Goal: Task Accomplishment & Management: Complete application form

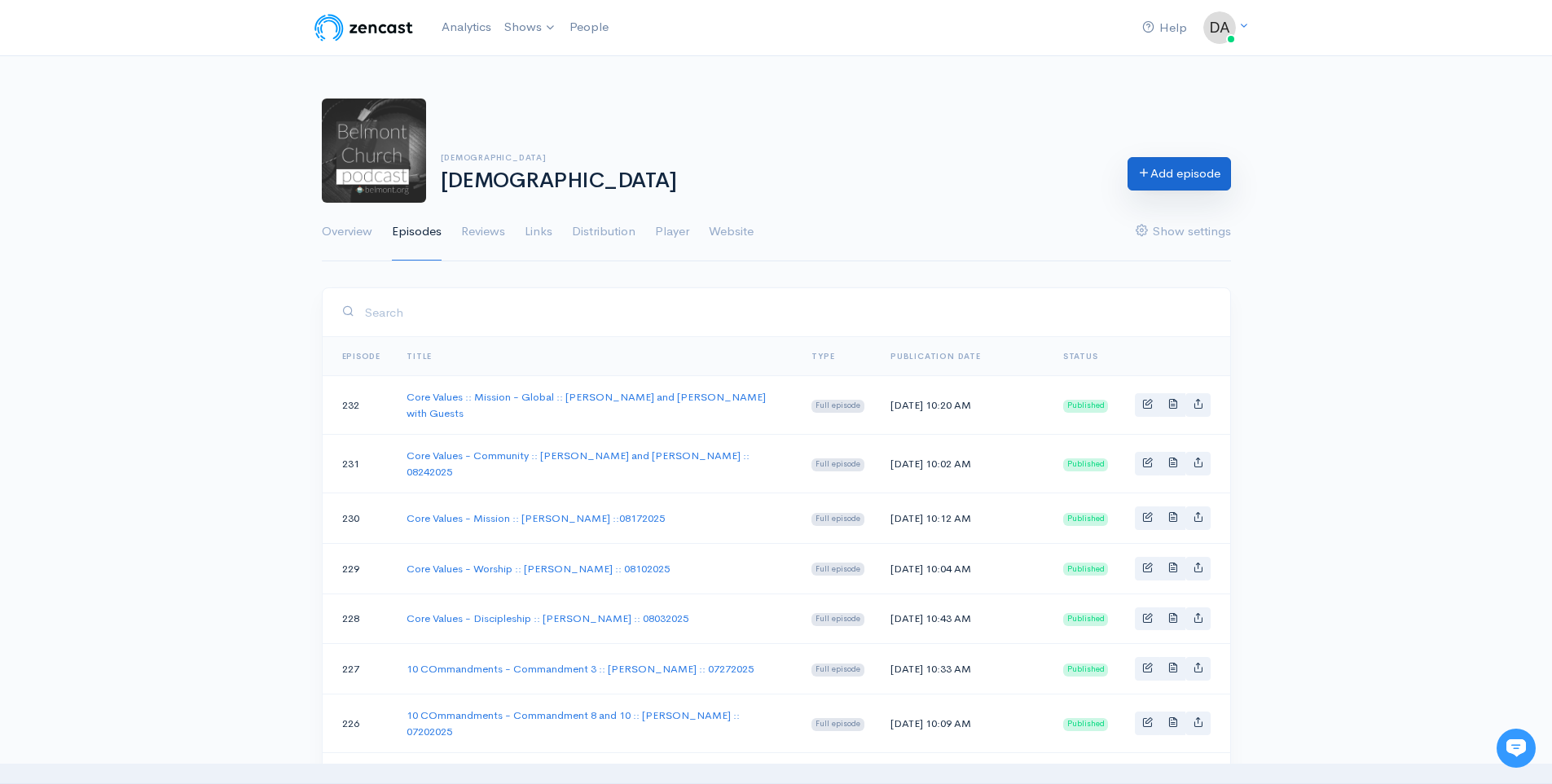
click at [1130, 168] on link "Add episode" at bounding box center [1178, 173] width 103 height 33
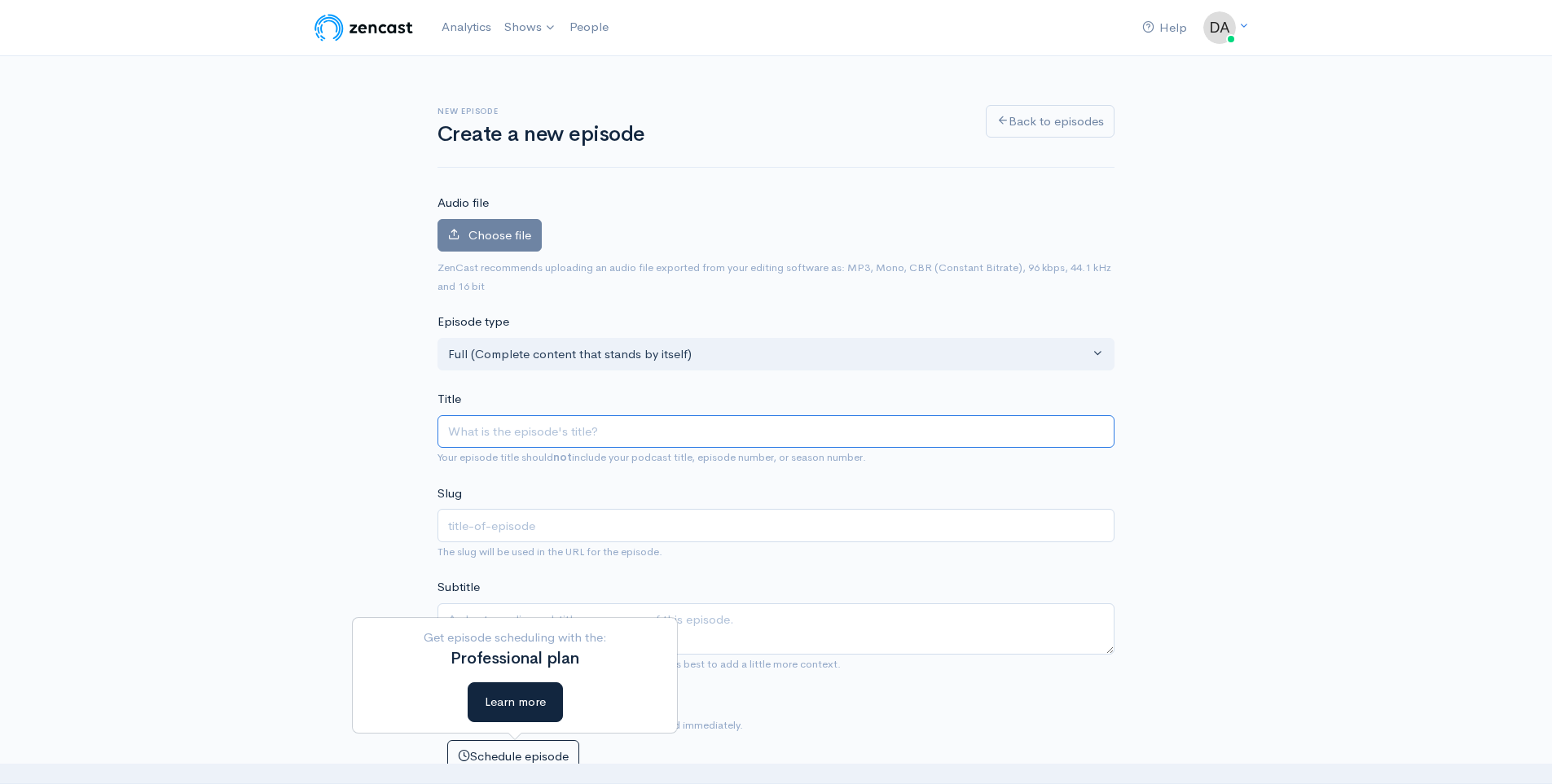
click at [489, 438] on input "Title" at bounding box center [776, 432] width 677 height 33
type input "K"
type input "k"
type input "Kin"
type input "kin"
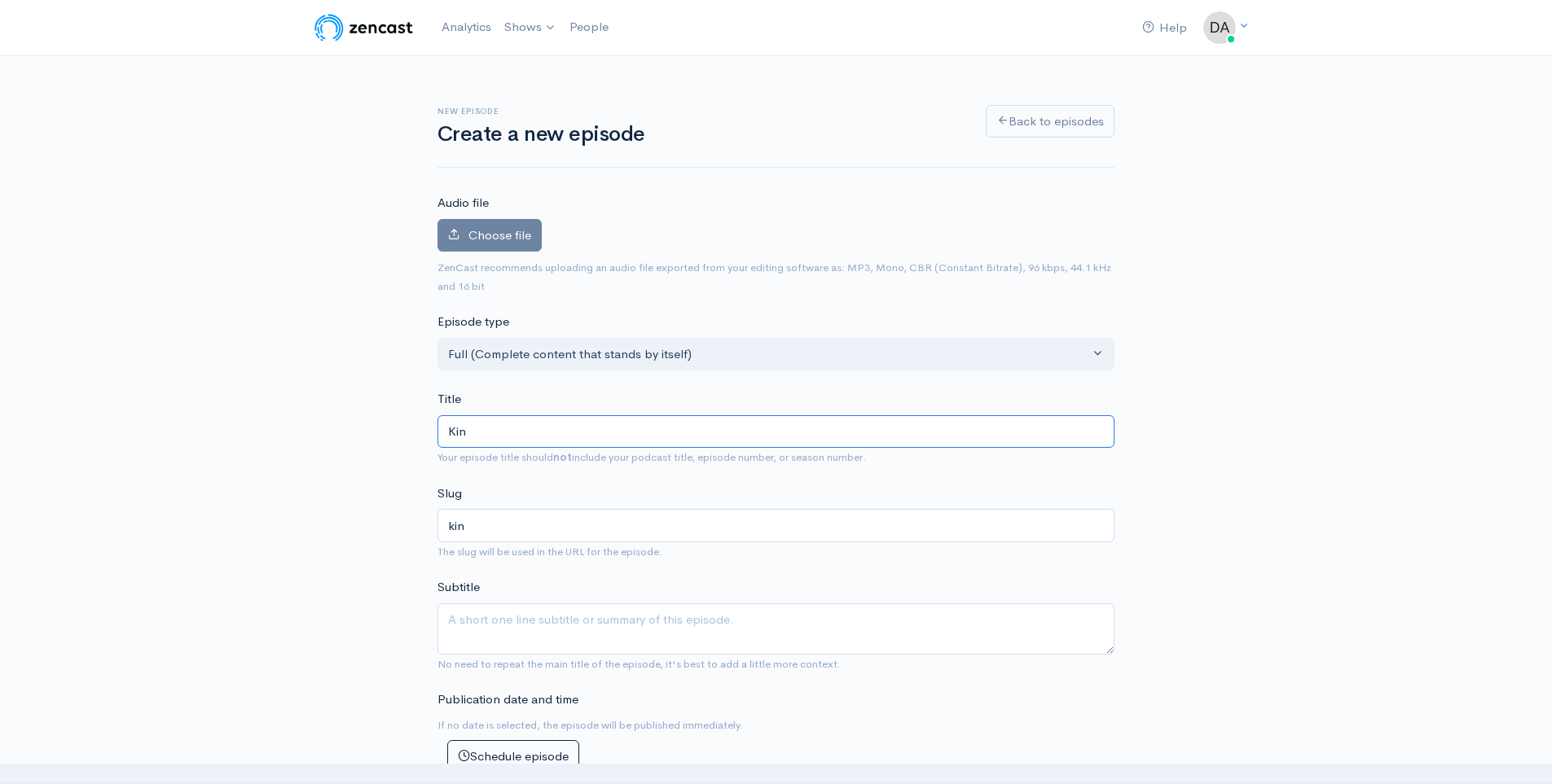
type input "King"
type input "king"
type input "Kin"
type input "kin"
type input "Ki"
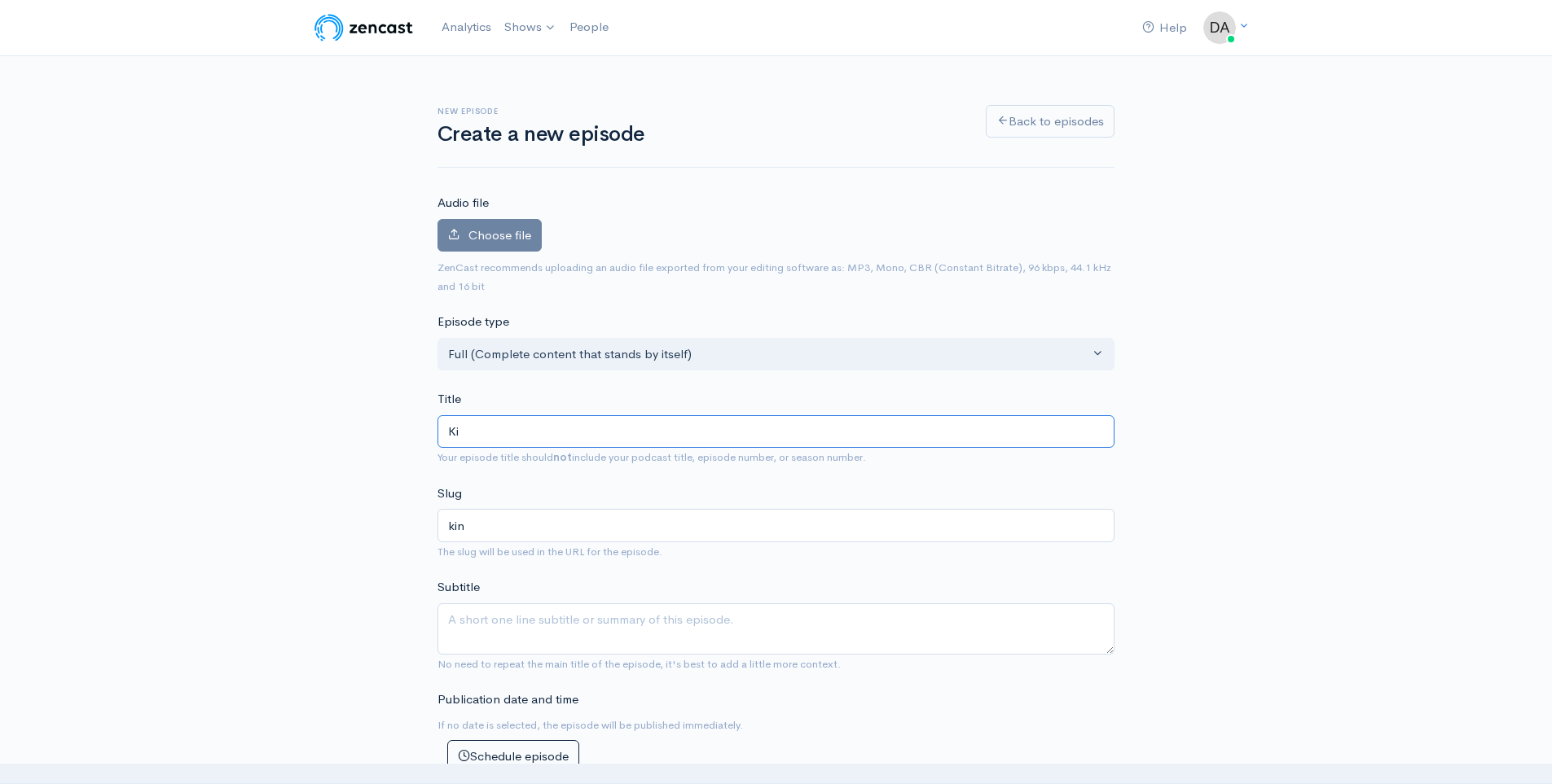
type input "ki"
type input "K"
type input "k"
type input "S"
type input "s"
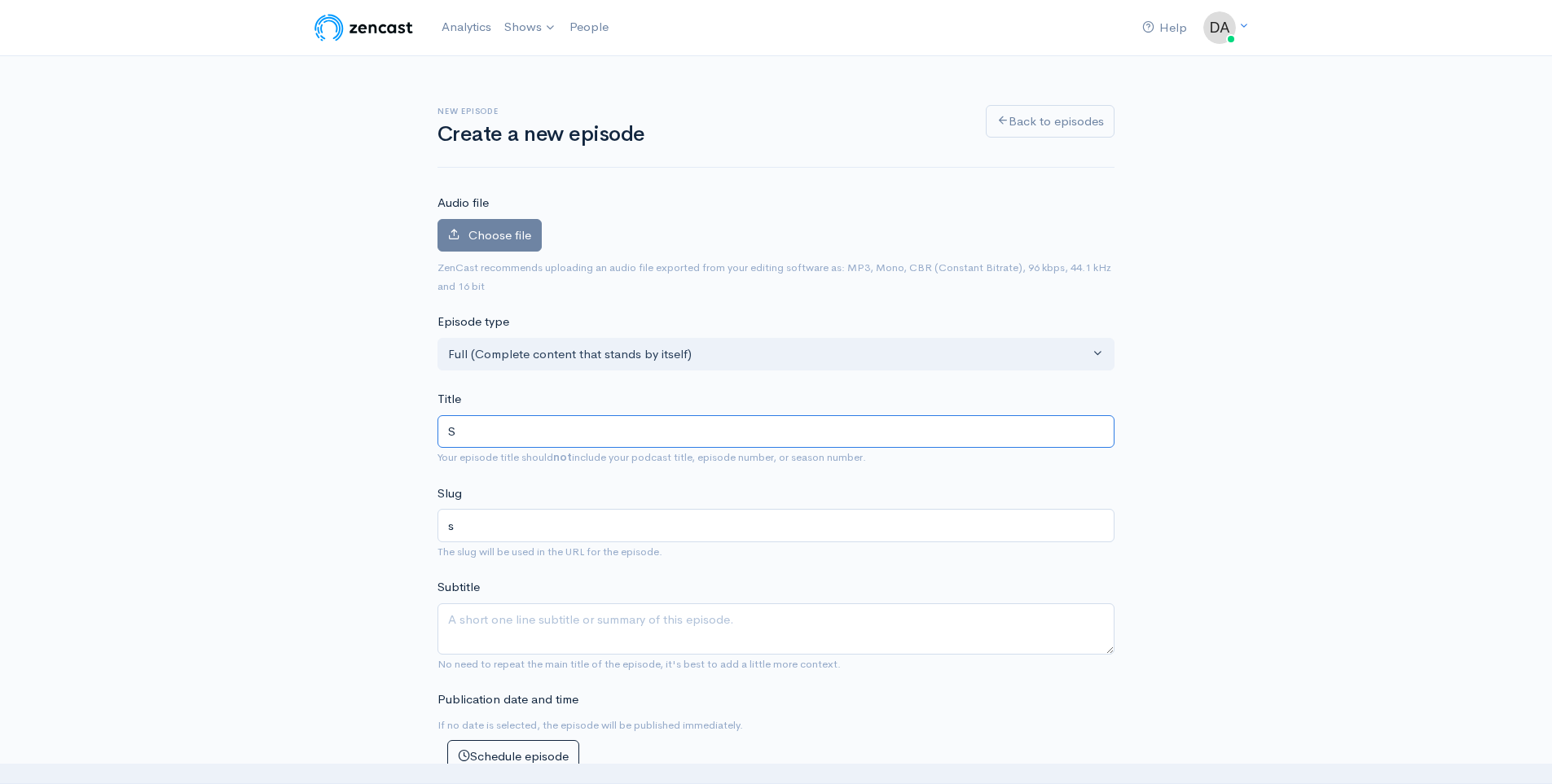
type input "St"
type input "st"
type input "Ste"
type input "ste"
type input "[PERSON_NAME]"
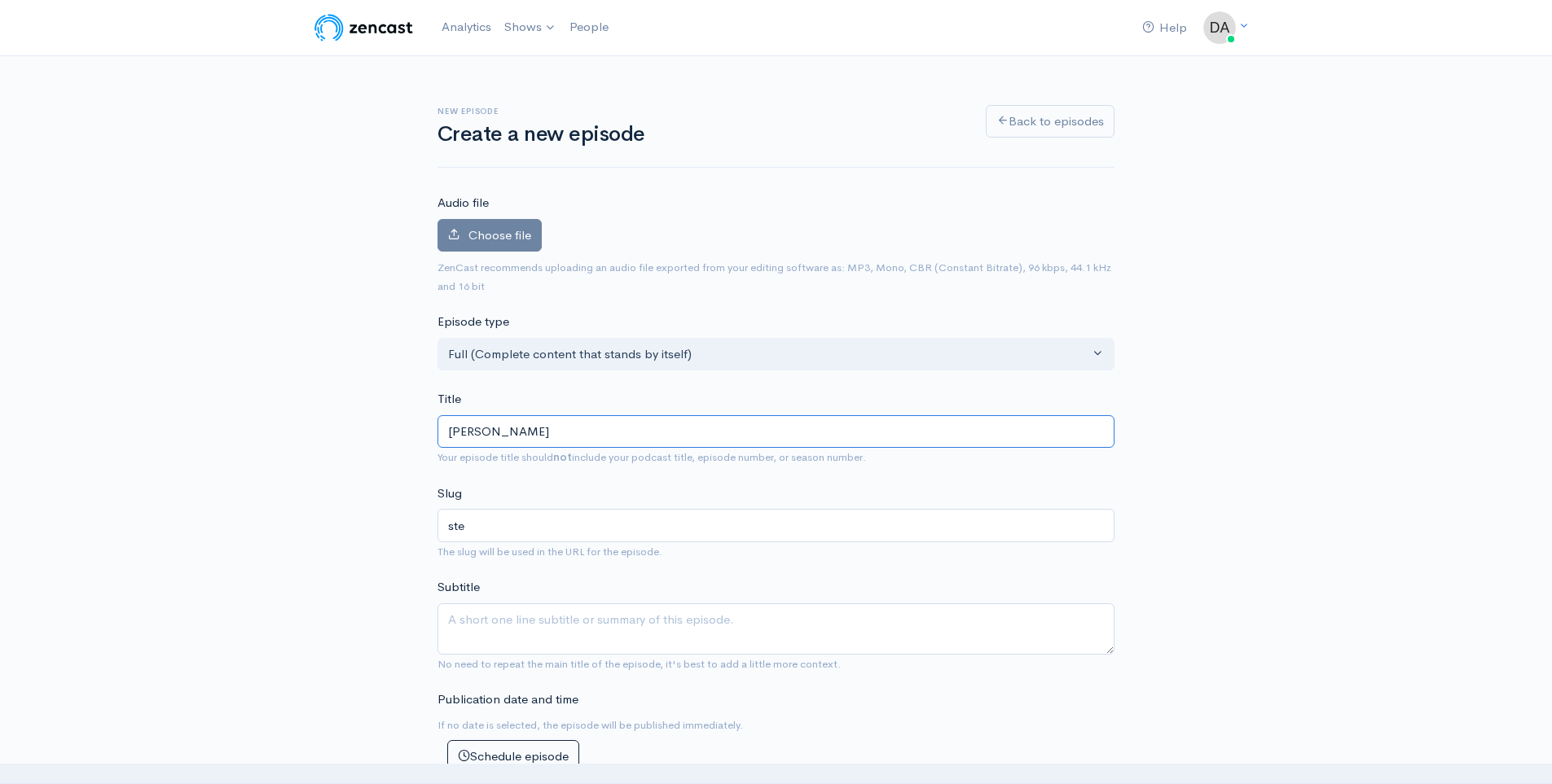
type input "[PERSON_NAME]"
type input "[PERSON_NAME]-a"
type input "[PERSON_NAME]"
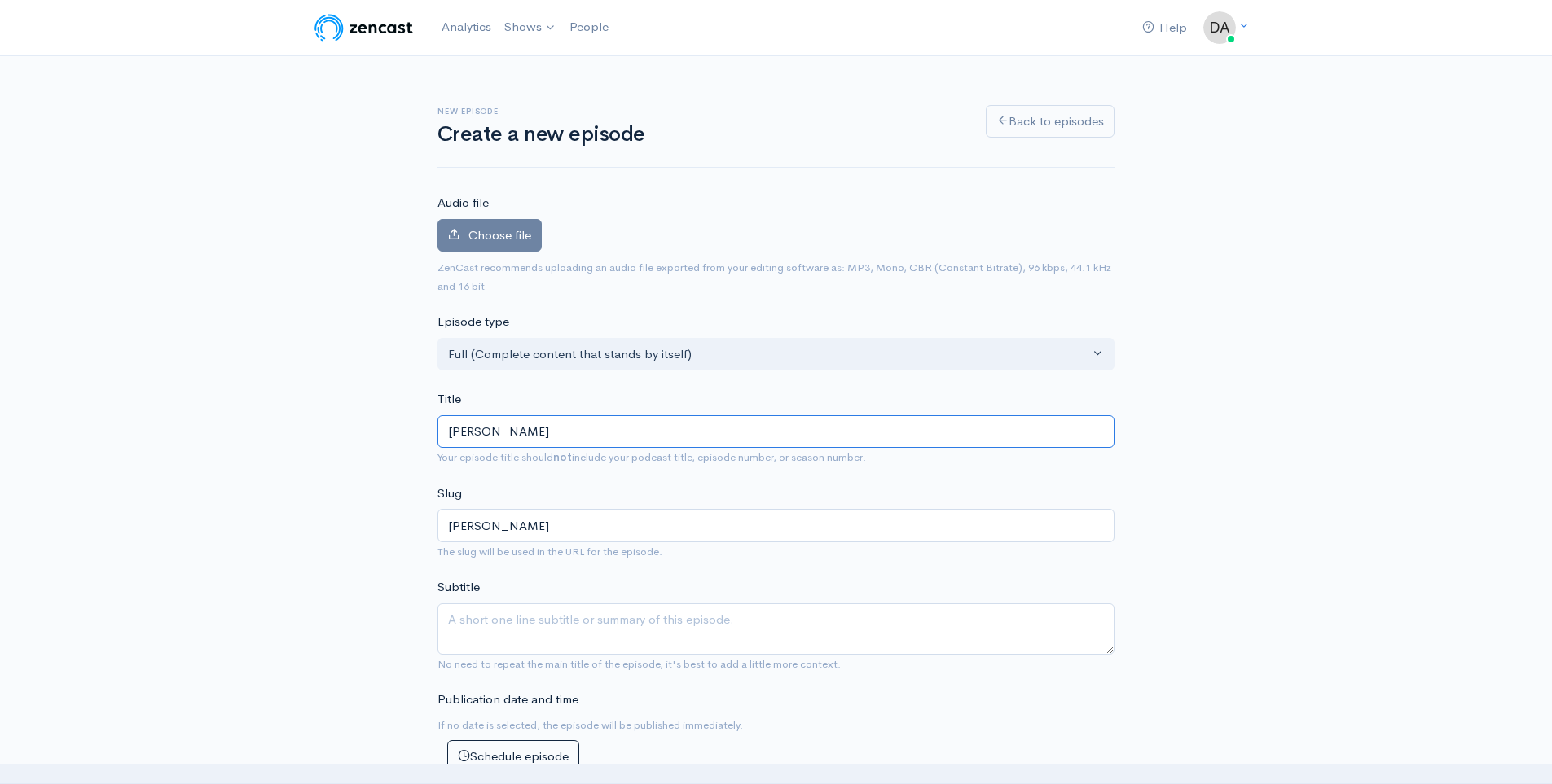
type input "[PERSON_NAME]"
type input "[PERSON_NAME]-a"
type input "[PERSON_NAME]"
type input "Stev"
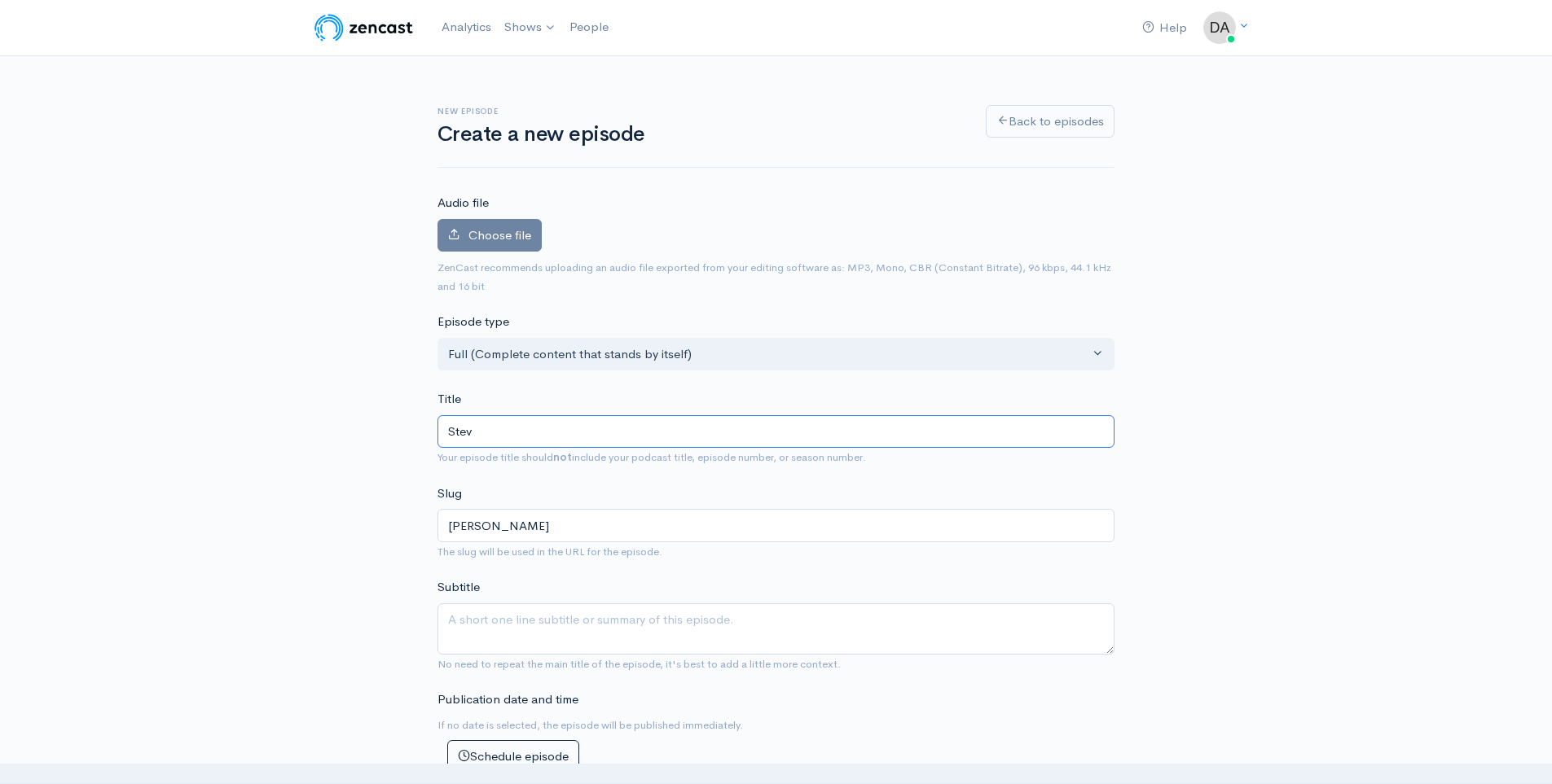
type input "stev"
type input "Ste"
type input "ste"
type input "St"
type input "st"
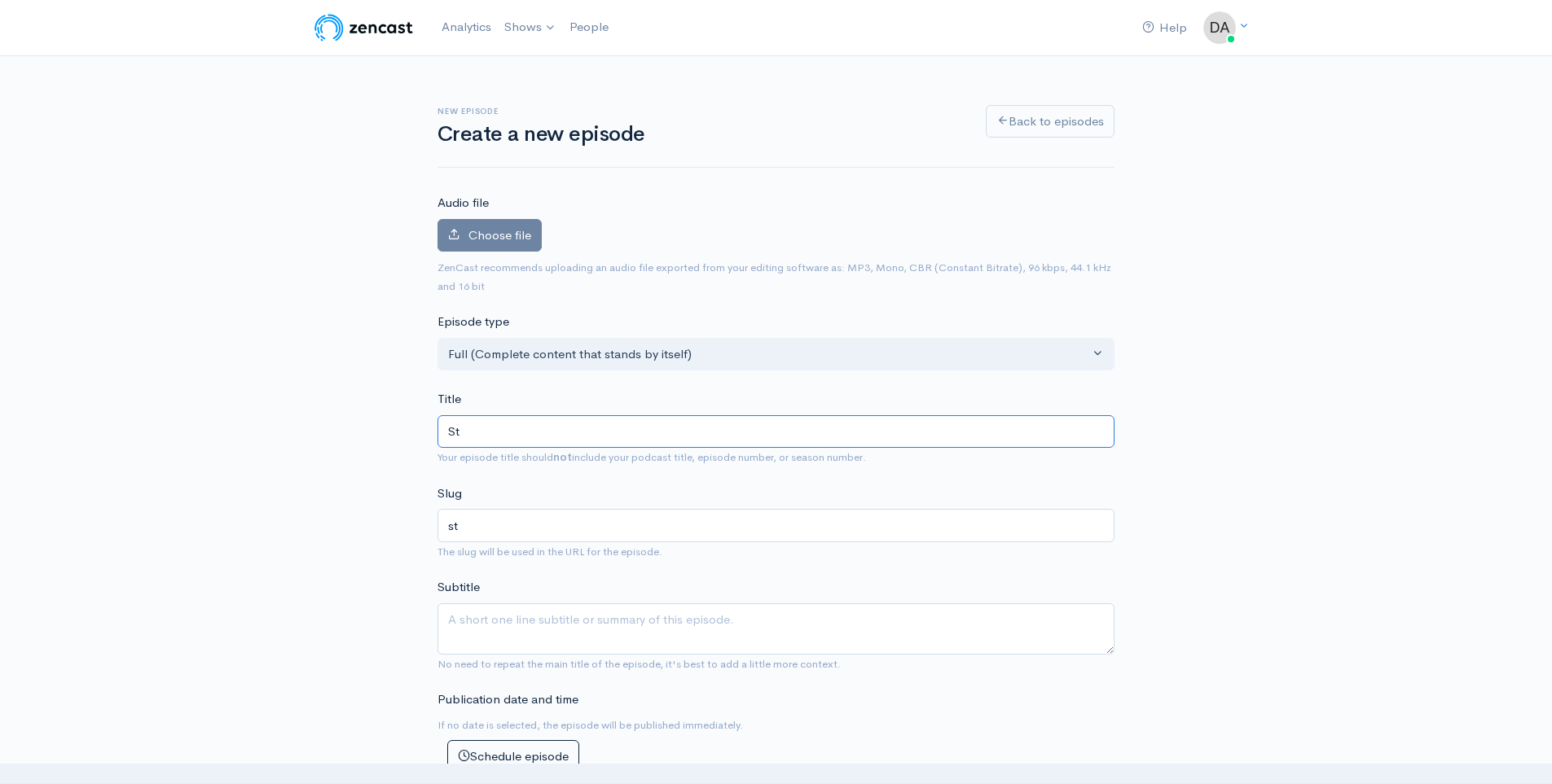
type input "S"
type input "s"
type input "K"
type input "k"
type input "Ki"
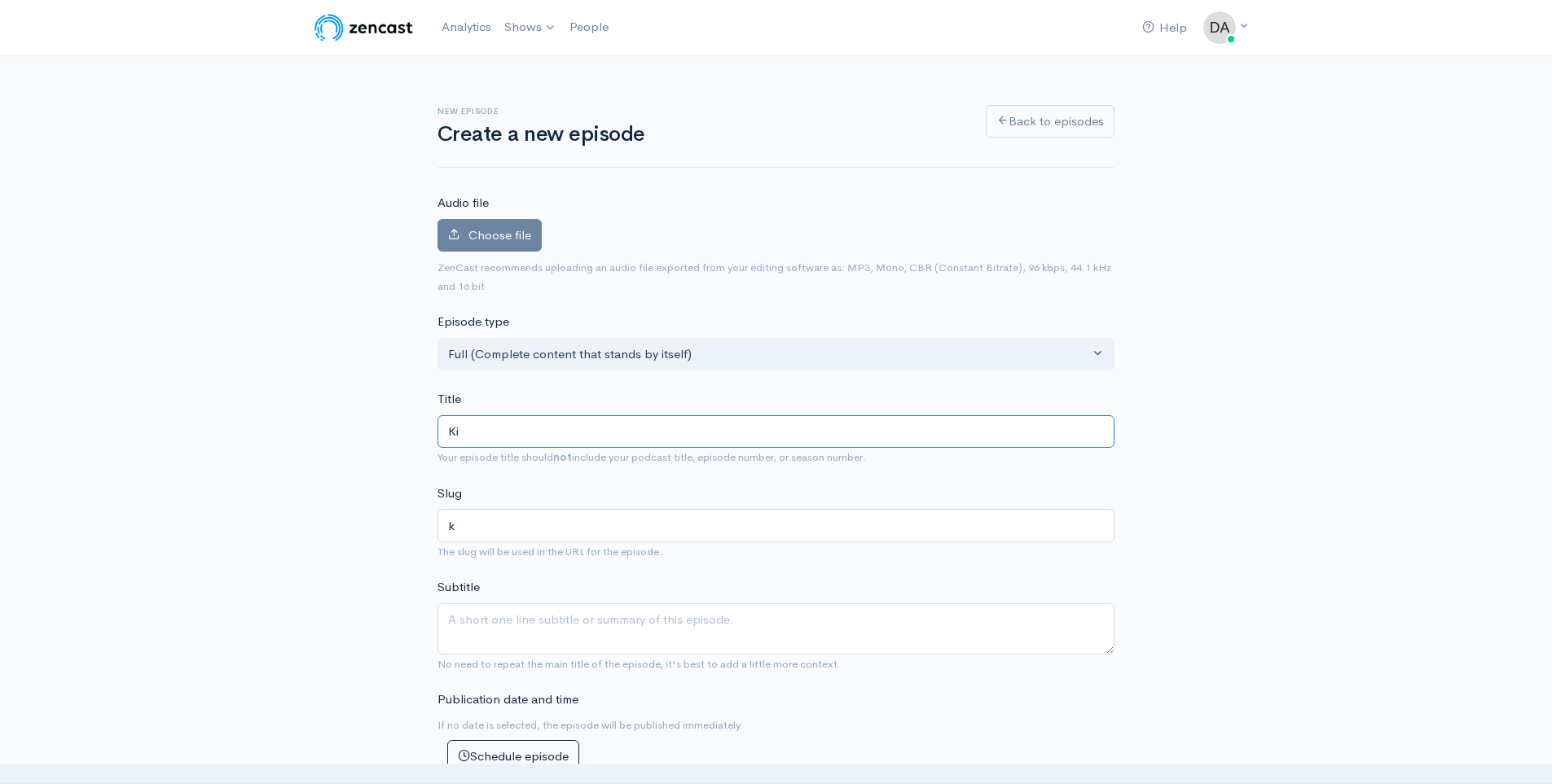
type input "ki"
type input "Kin"
type input "kin"
type input "King"
type input "king"
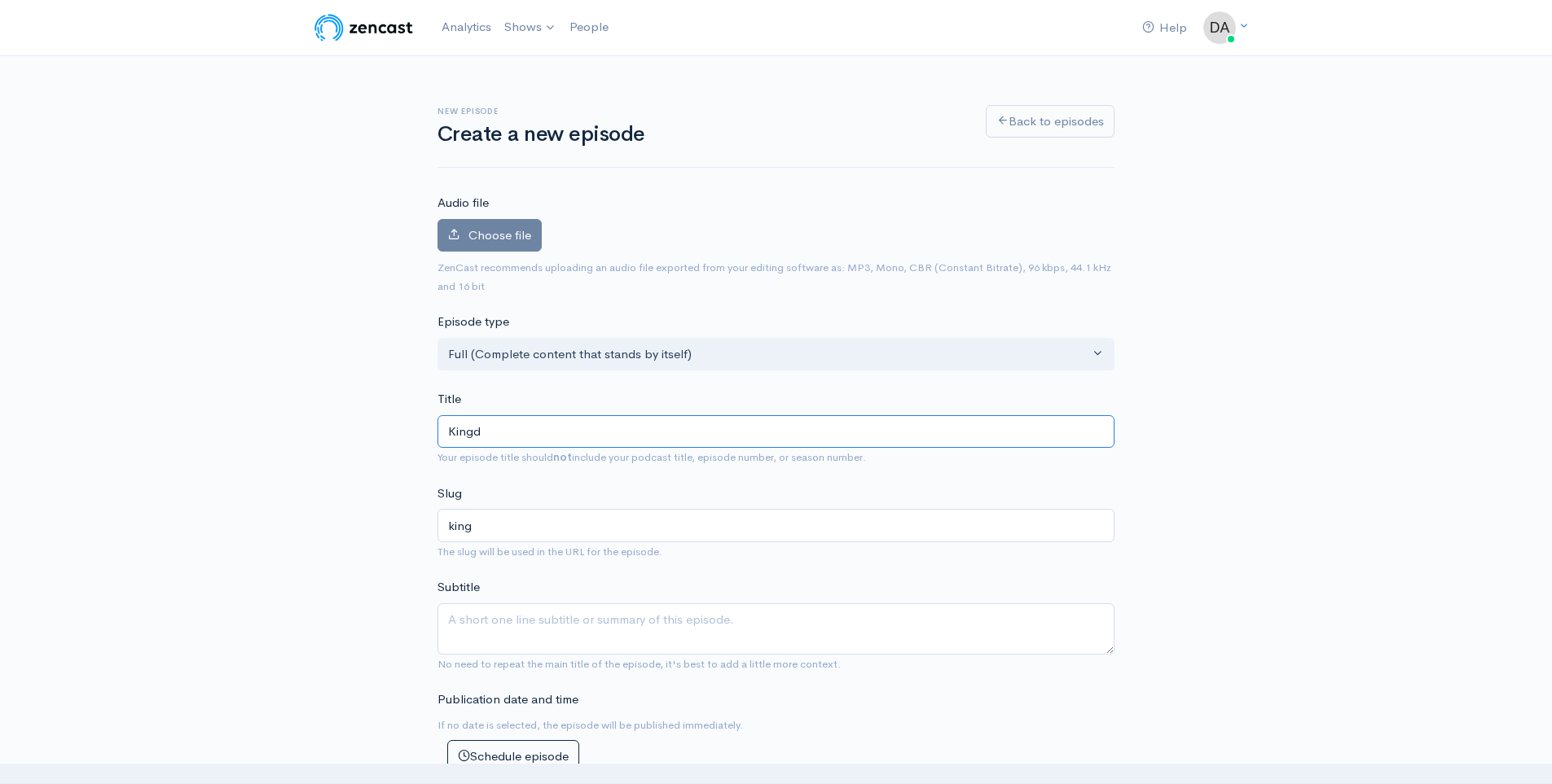
type input "Kingdo"
type input "kingd"
type input "Kingdom"
type input "kingdom"
type input "Kingdom S"
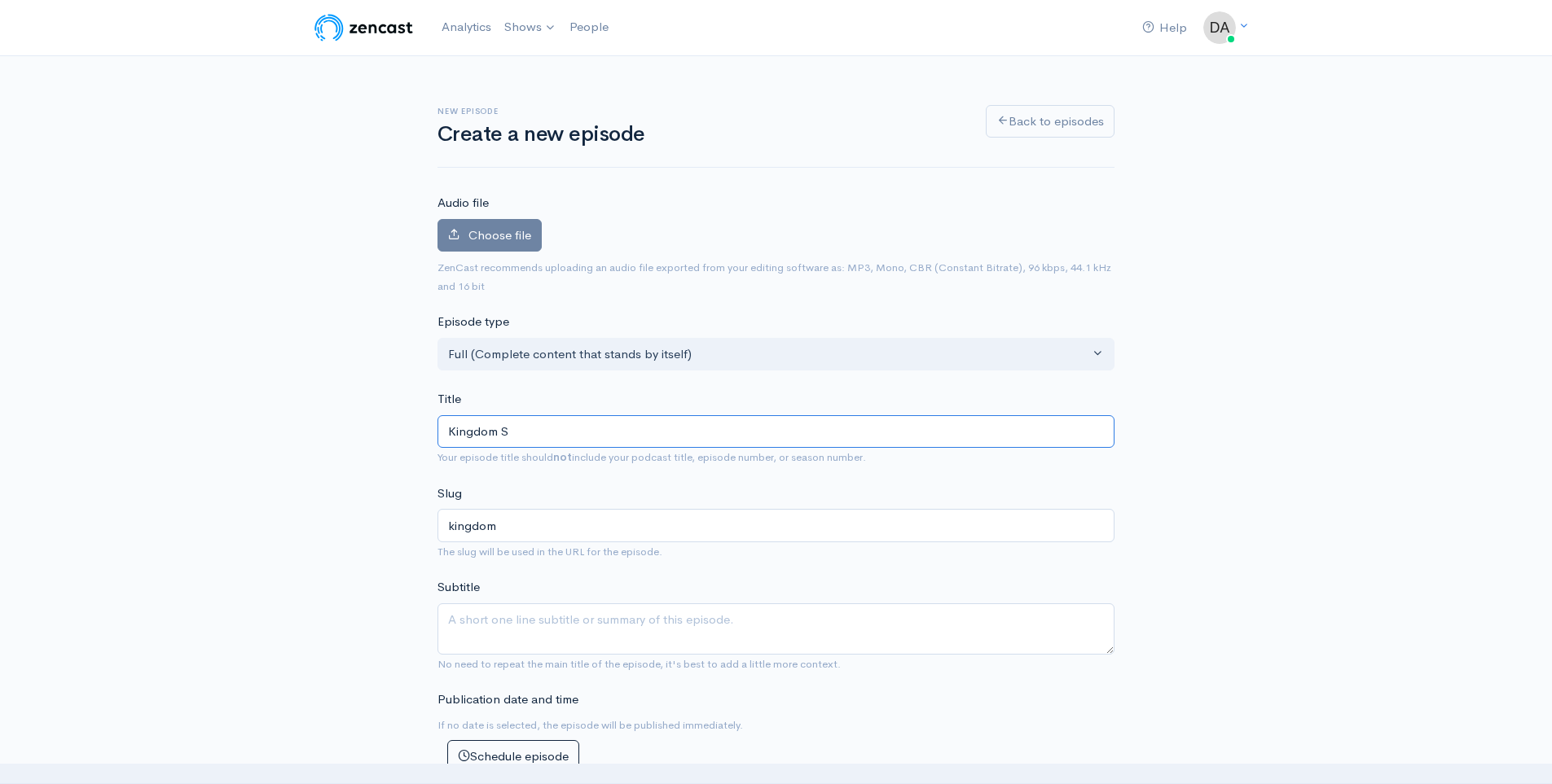
type input "kingdom-s"
type input "Kingdom Se"
type input "kingdom-se"
type input "Kingdom Ser"
type input "kingdom-ser"
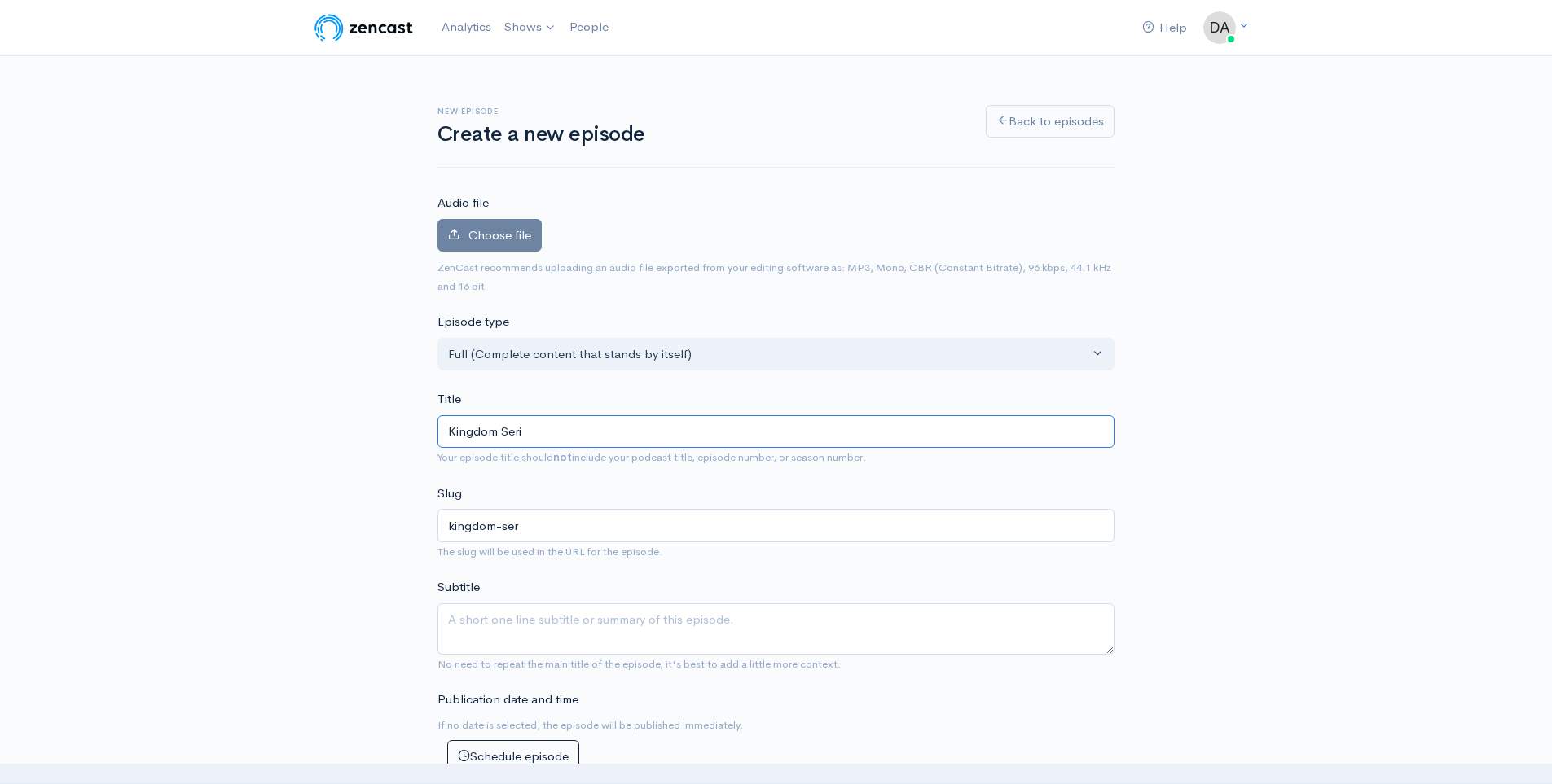
type input "Kingdom Serie"
type input "kingdom-seri"
type input "Kingdom Series"
type input "kingdom-series"
type input "Kingdom Series - M"
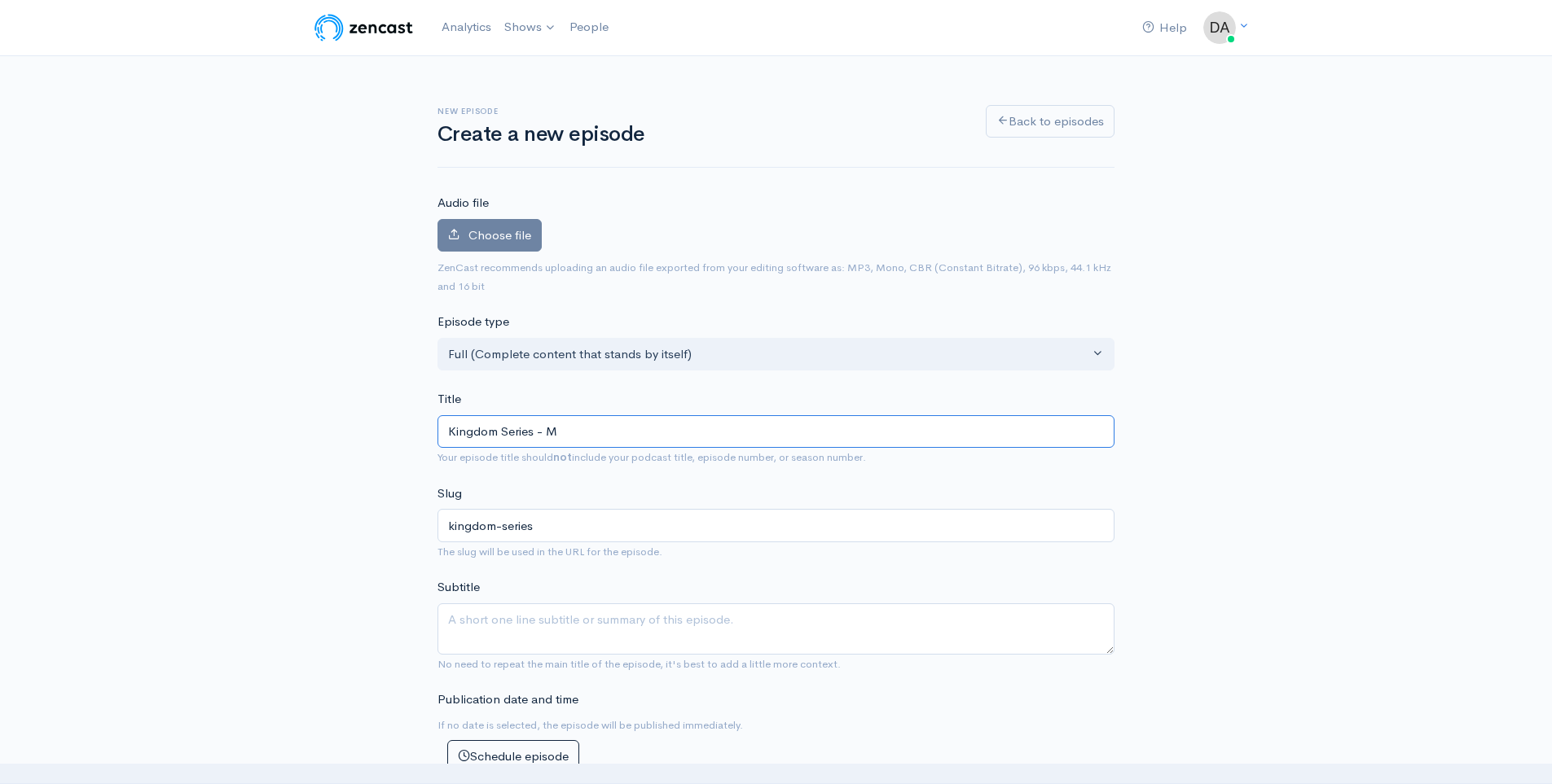
type input "kingdom-series-m"
type input "Kingdom Series - Ma"
type input "kingdom-series-ma"
type input "Kingdom Series - Mat"
type input "kingdom-series-mat"
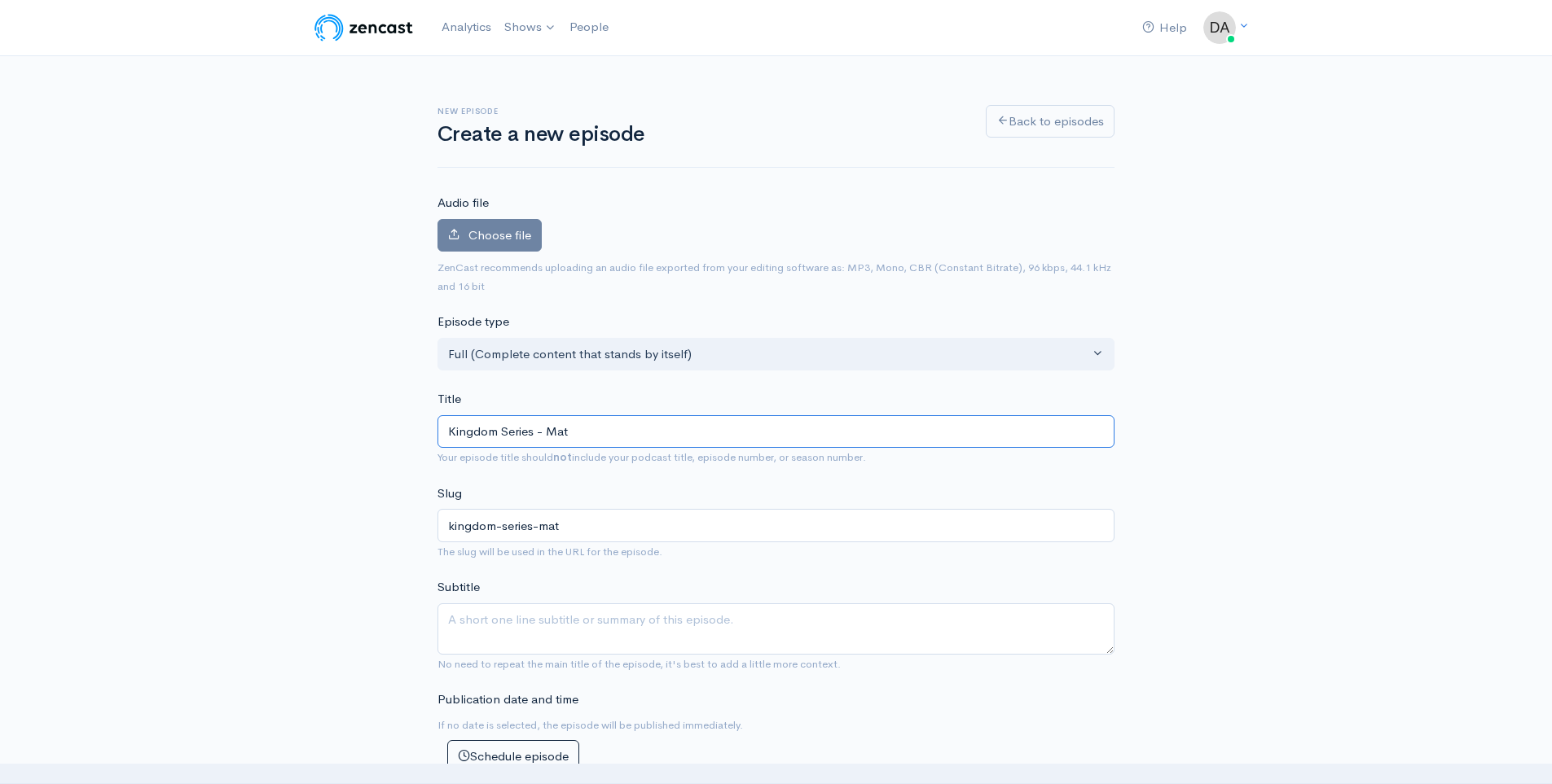
type input "Kingdom Series - [PERSON_NAME]"
type input "kingdom-series-matt"
type input "Kingdom Series - Matte"
type input "kingdom-series-matte"
type input "Kingdom Series - [PERSON_NAME]"
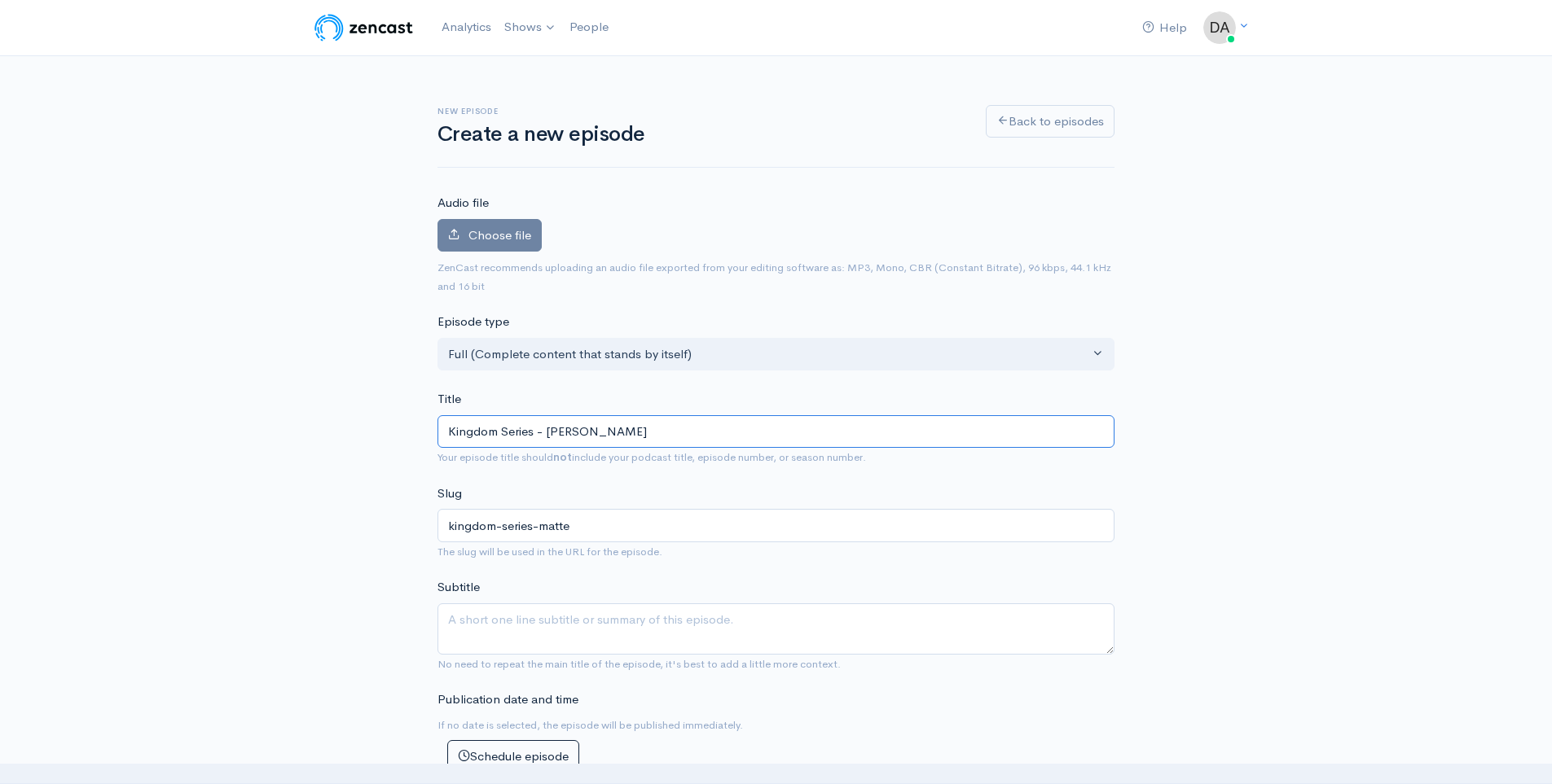
type input "kingdom-series-matt"
type input "Kingdom Series - Matthe"
type input "kingdom-series-matth"
type input "Kingdom Series - [PERSON_NAME]"
type input "kingdom-series-[PERSON_NAME]"
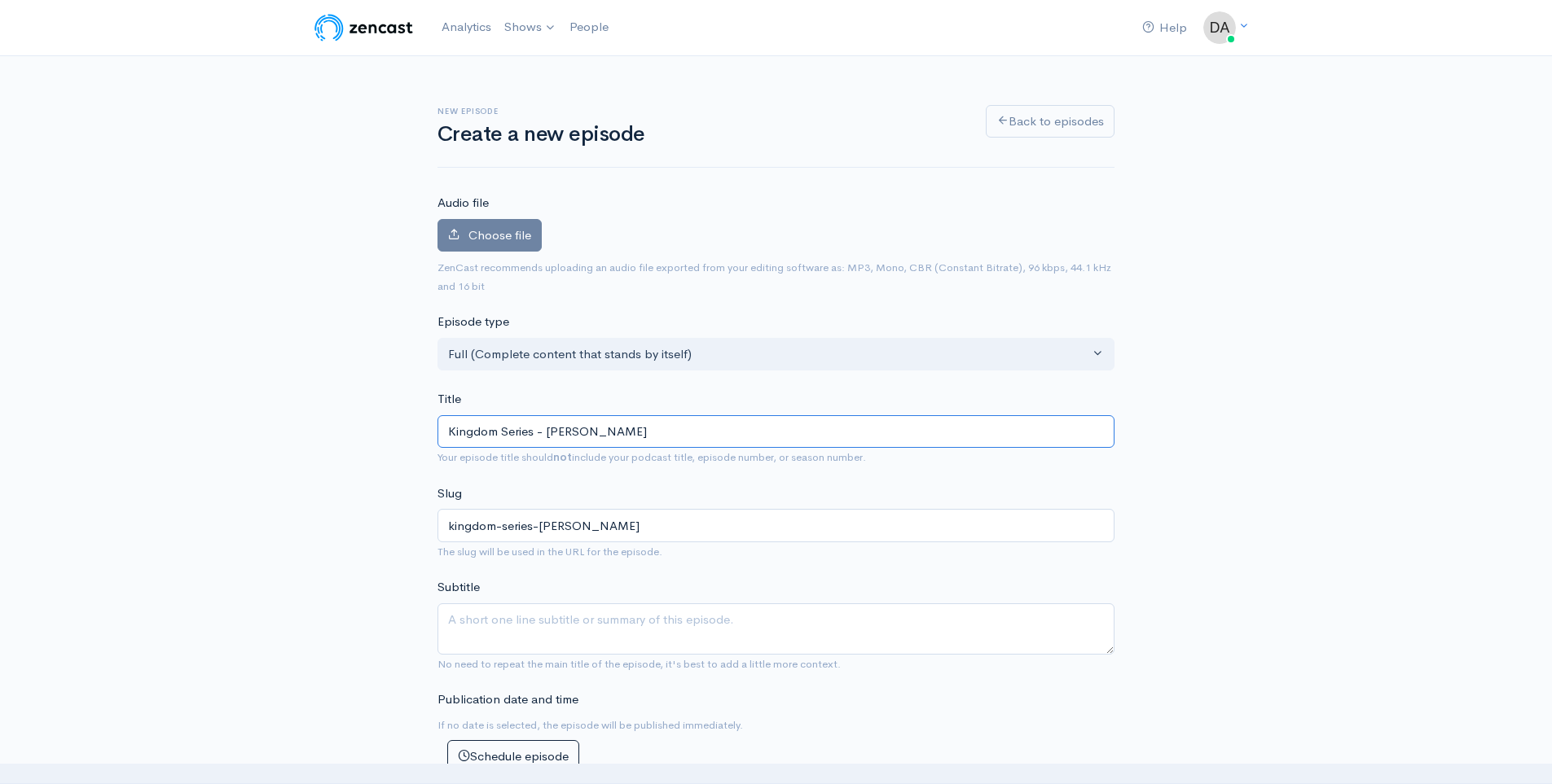
type input "Kingdom Series - [PERSON_NAME] 3"
type input "kingdom-series-[PERSON_NAME]-3"
type input "Kingdom Series - [PERSON_NAME] 3 :: S"
type input "kingdom-series-[PERSON_NAME]-3-s"
type input "Kingdom Series - [PERSON_NAME] 3 :: St"
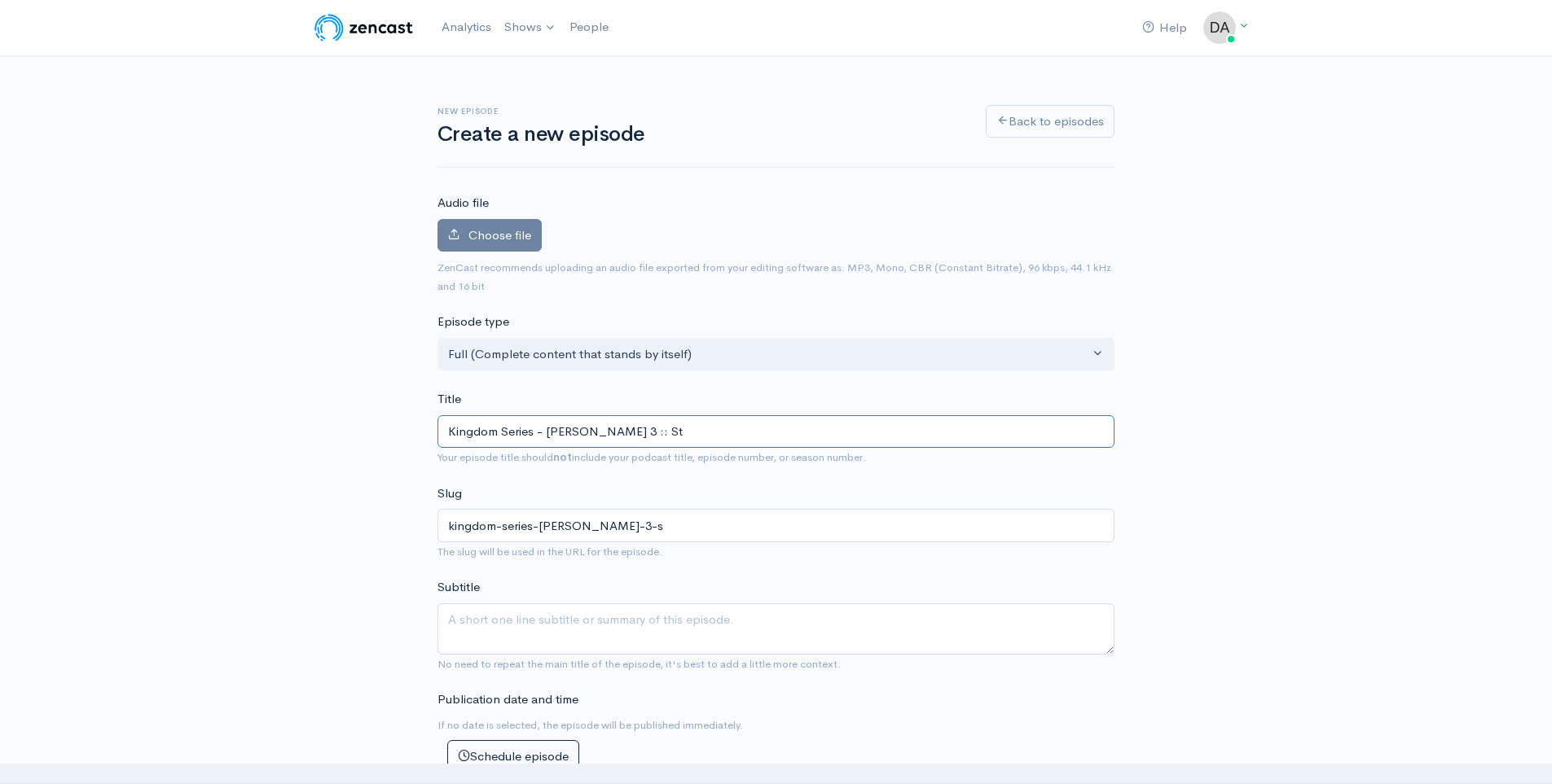
type input "kingdom-series-[PERSON_NAME]-3-st"
type input "Kingdom Series - [PERSON_NAME] 3 :: Ste"
type input "kingdom-series-[PERSON_NAME]-3-ste"
type input "Kingdom Series - [PERSON_NAME] 3 :: [PERSON_NAME]"
type input "kingdom-series-[PERSON_NAME]-3-[PERSON_NAME]"
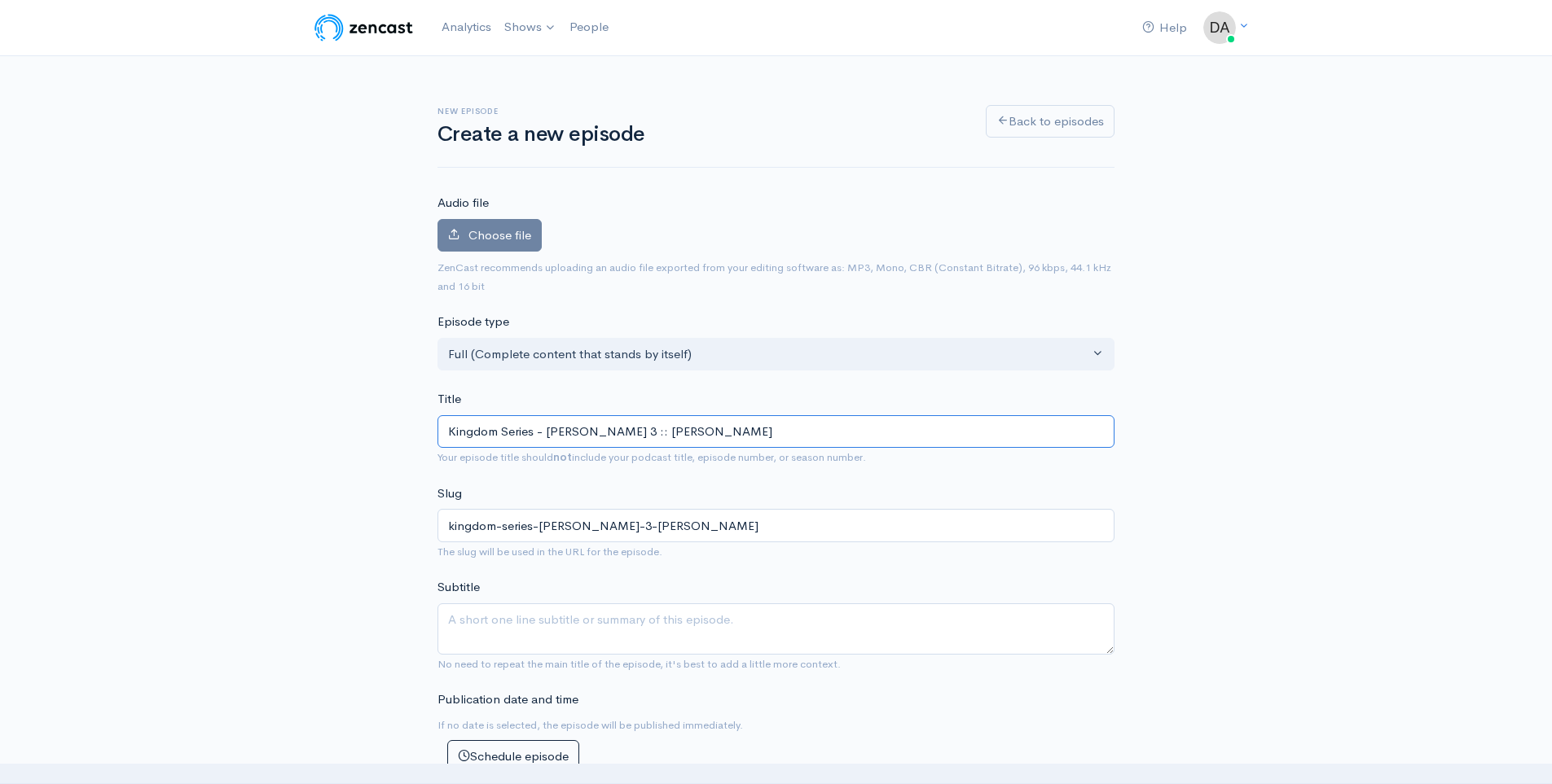
type input "Kingdom Series - [PERSON_NAME] 3 :: [PERSON_NAME]"
type input "kingdom-series-[PERSON_NAME]-3-[PERSON_NAME]"
type input "Kingdom Series - [PERSON_NAME] 3 :: [PERSON_NAME]"
type input "kingdom-series-[PERSON_NAME]-3-[PERSON_NAME]"
type input "Kingdom Series - [PERSON_NAME] 3 :: [PERSON_NAME]"
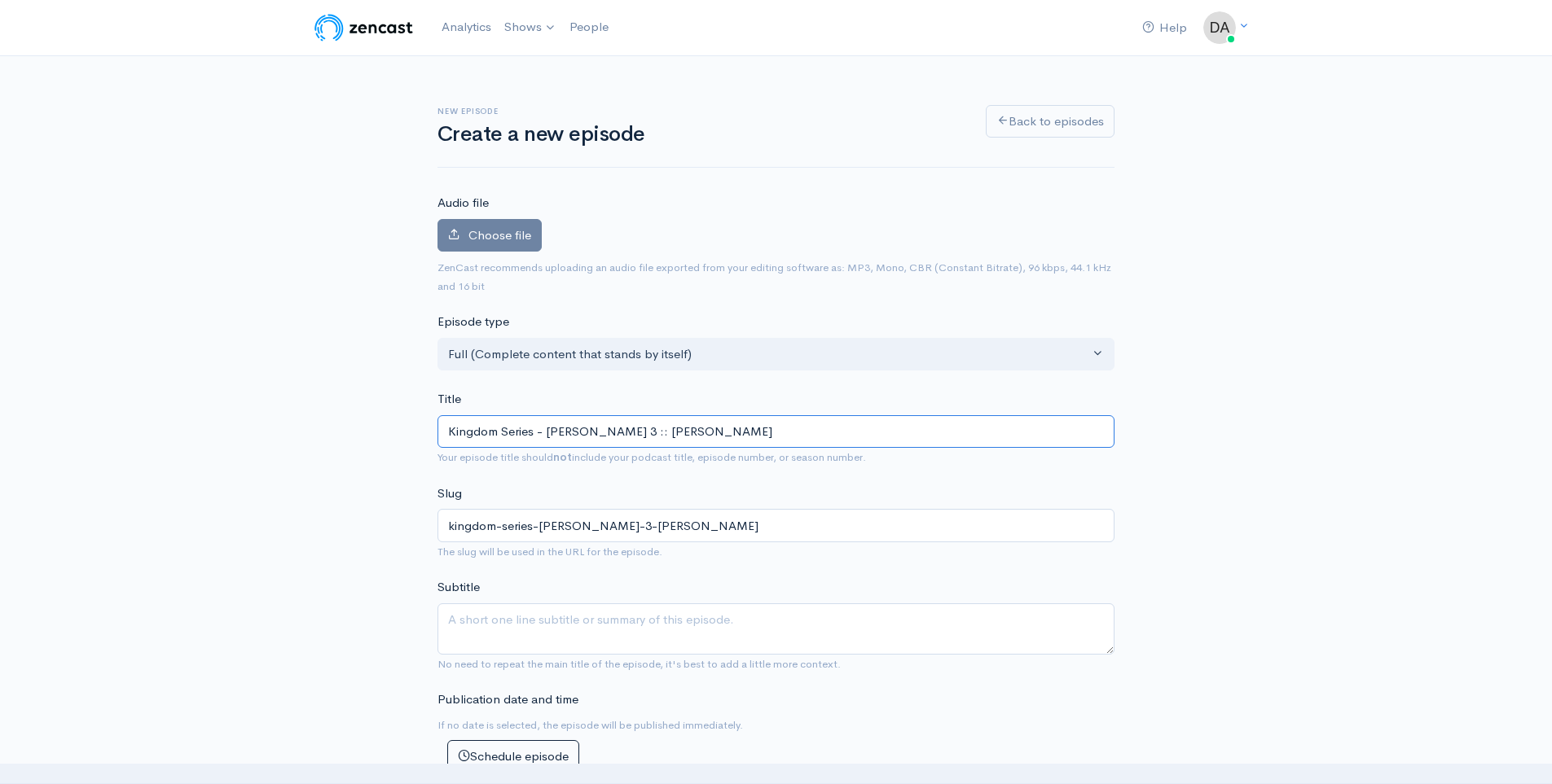
type input "kingdom-series-[PERSON_NAME]-3-[PERSON_NAME]-all"
type input "Kingdom Series - [PERSON_NAME] 3 :: [PERSON_NAME]"
type input "kingdom-series-[PERSON_NAME]-3-[PERSON_NAME]"
type input "Kingdom Series - [PERSON_NAME] 3 :: [PERSON_NAME] [TECHNICAL_ID]"
type input "kingdom-series-[PERSON_NAME]-3-[PERSON_NAME]-0"
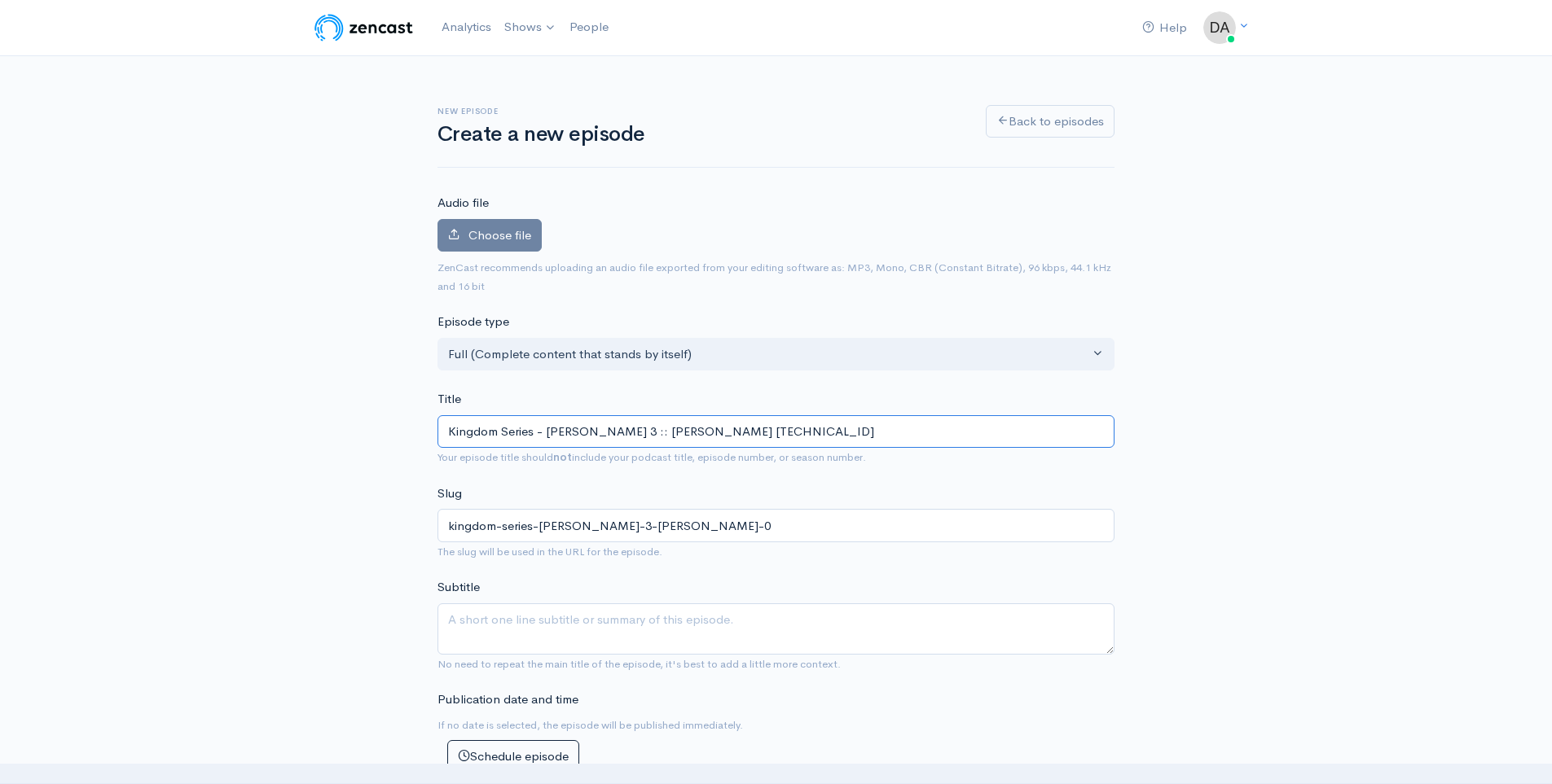
type input "Kingdom Series - [PERSON_NAME] 3 :: [PERSON_NAME] [TECHNICAL_ID]"
type input "kingdom-series-[PERSON_NAME]-3-[PERSON_NAME]-09"
type input "Kingdom Series - [PERSON_NAME] 3 :: [PERSON_NAME] [TECHNICAL_ID]"
type input "kingdom-series-[PERSON_NAME]-3-[PERSON_NAME]-090"
type input "Kingdom Series - [PERSON_NAME] 3 :: [PERSON_NAME] [TECHNICAL_ID]"
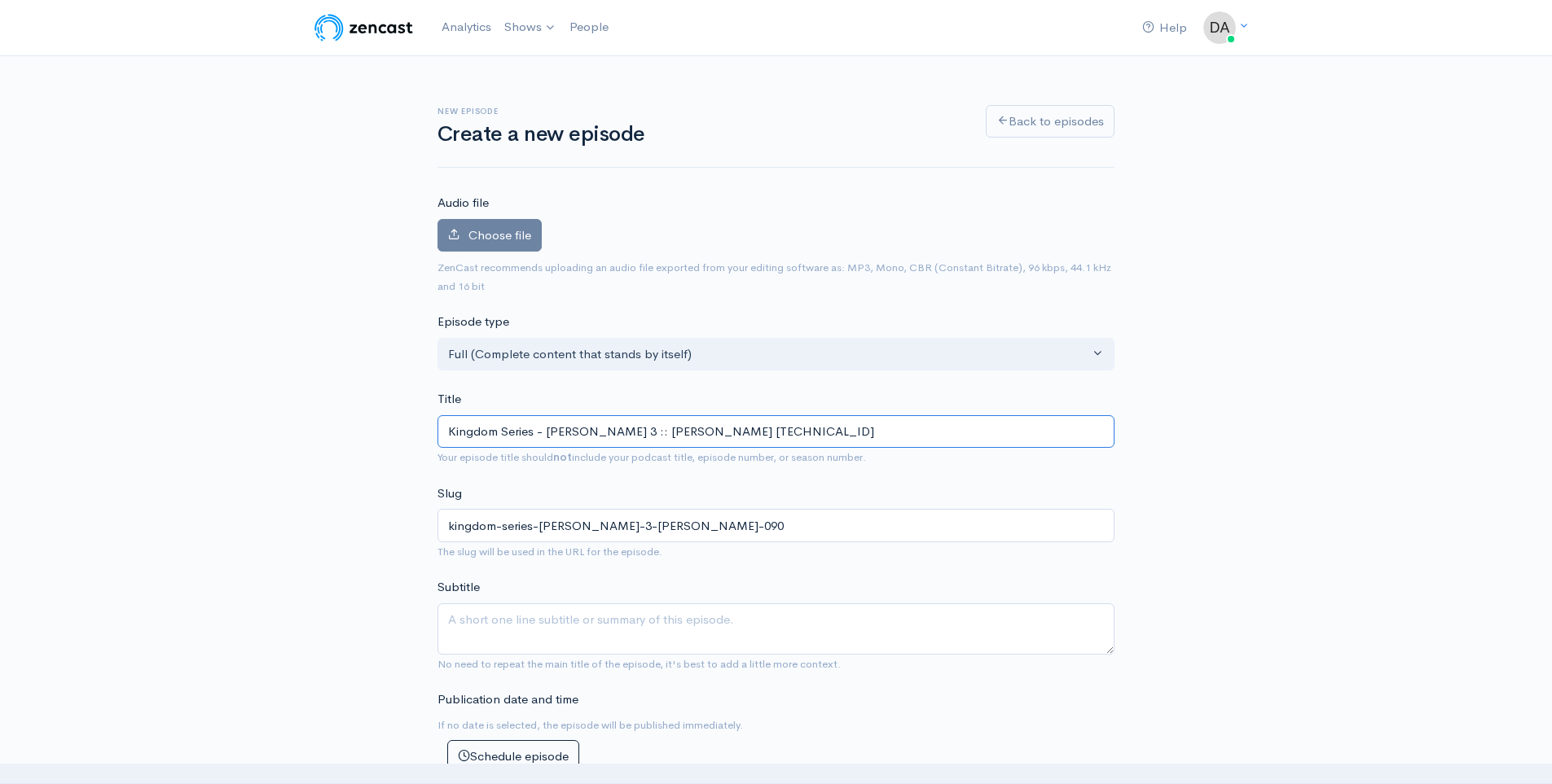
type input "kingdom-series-[PERSON_NAME]-3-[PERSON_NAME]-0907"
type input "Kingdom Series - [PERSON_NAME] 3 :: [PERSON_NAME] ::09072"
type input "kingdom-series-[PERSON_NAME]-3-[PERSON_NAME]-09072"
type input "Kingdom Series - [PERSON_NAME] 3 :: [PERSON_NAME] ::090720"
type input "kingdom-series-[PERSON_NAME]-3-[PERSON_NAME]-090720"
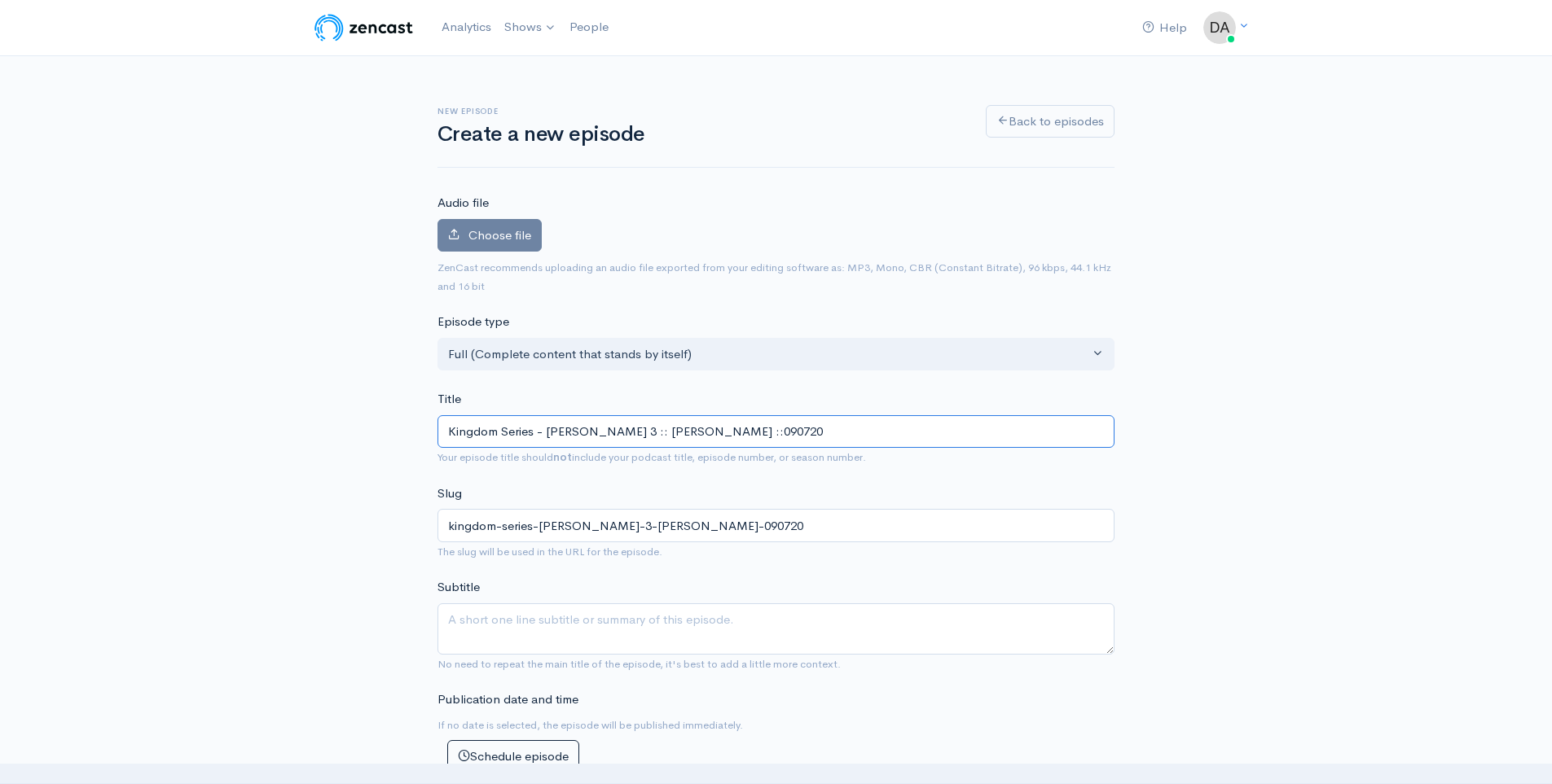
type input "Kingdom Series - [PERSON_NAME] 3 :: [PERSON_NAME] ::0907202"
type input "kingdom-series-[PERSON_NAME]-3-[PERSON_NAME]-0907202"
type input "Kingdom Series - [PERSON_NAME] 3 :: [PERSON_NAME] ::09072025"
type input "kingdom-series-[PERSON_NAME]-3-[PERSON_NAME]-09072025"
type input "Kingdom Series - [PERSON_NAME] 3 :: [PERSON_NAME] ::09072025"
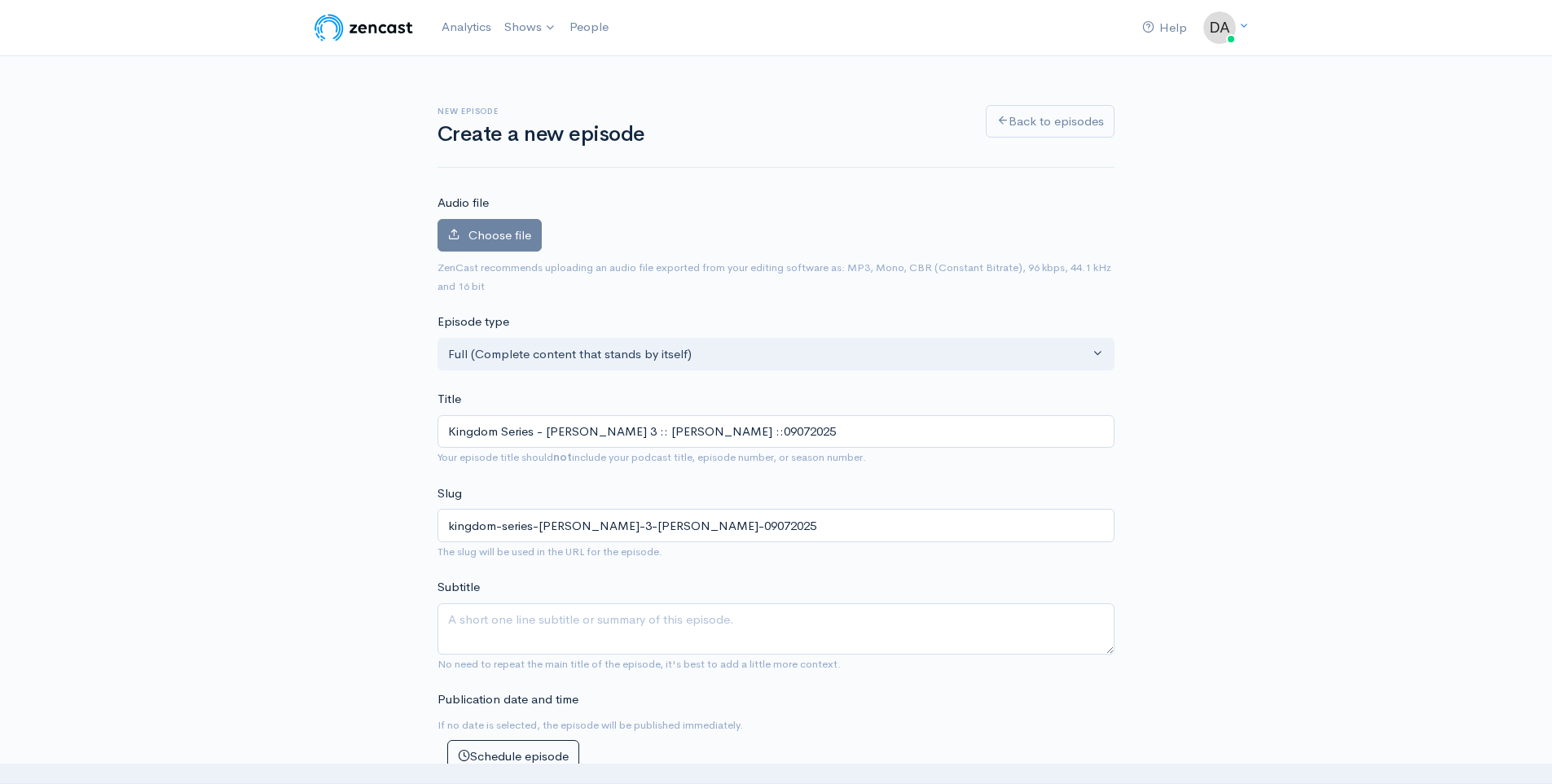
click at [461, 255] on div "Choose file 0" at bounding box center [776, 239] width 677 height 40
click at [460, 250] on label "Choose file" at bounding box center [490, 235] width 104 height 33
click at [0, 0] on input "Choose file" at bounding box center [0, 0] width 0 height 0
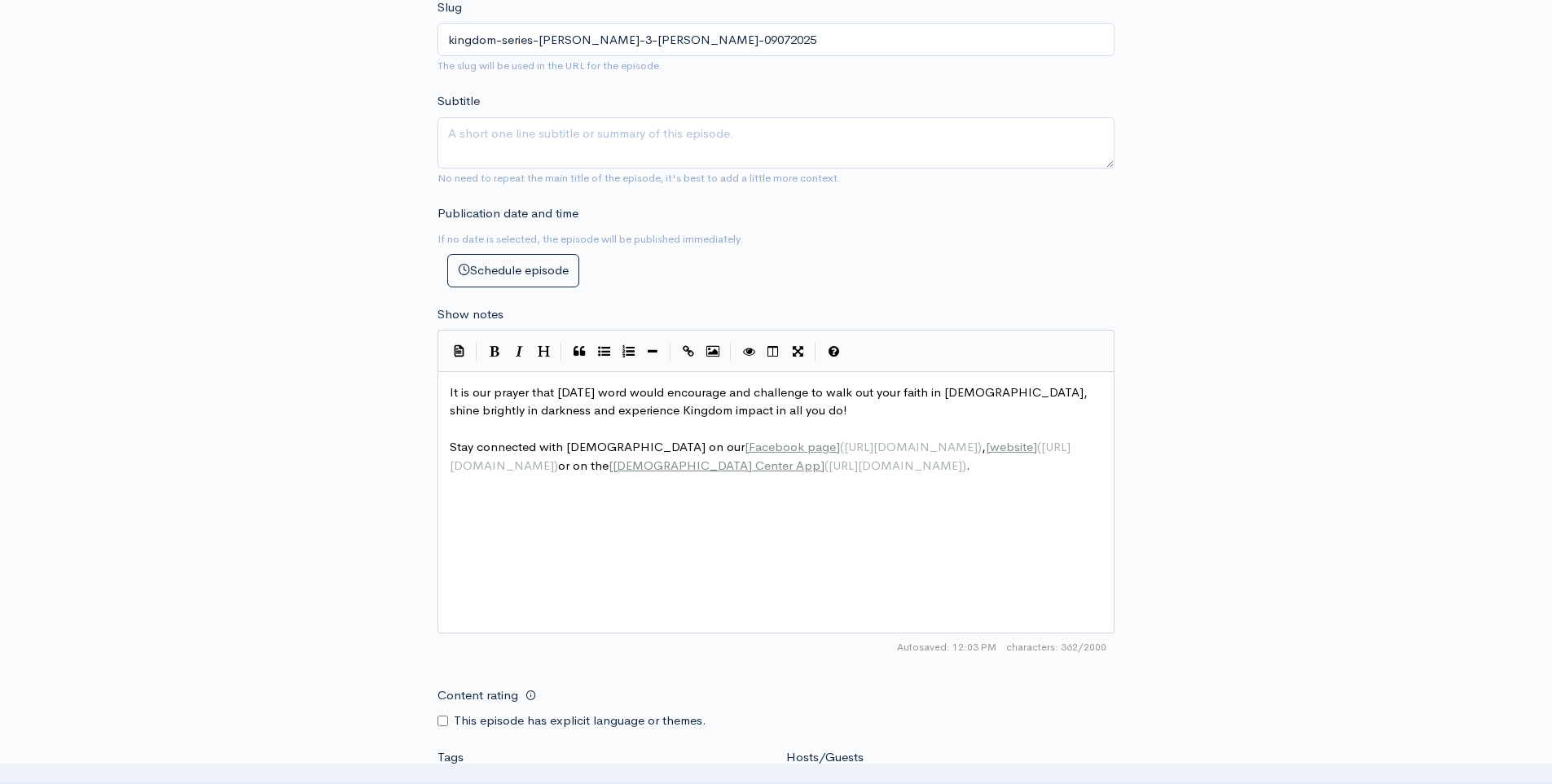
scroll to position [776, 0]
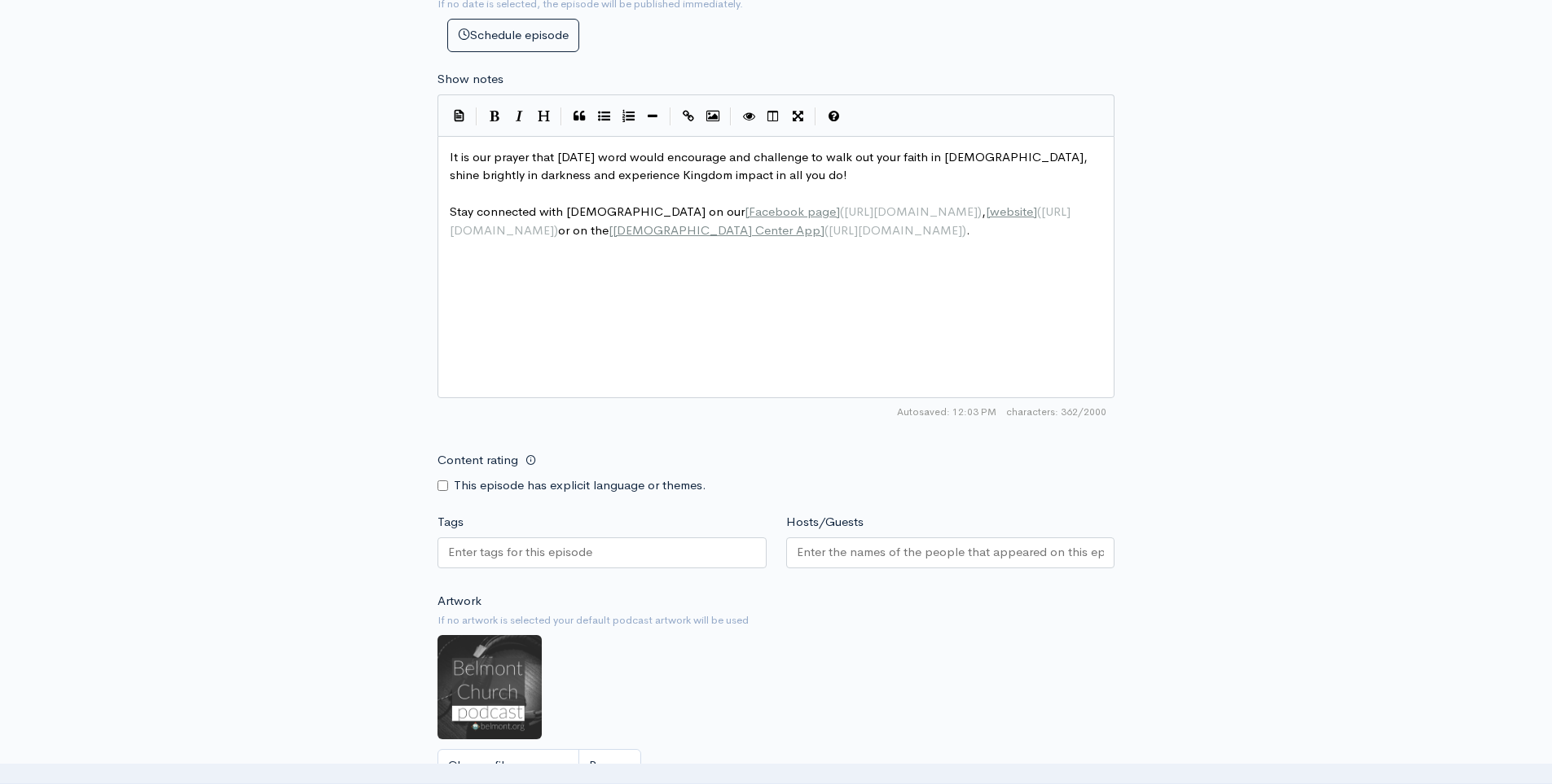
click at [548, 554] on input "Tags" at bounding box center [521, 553] width 147 height 19
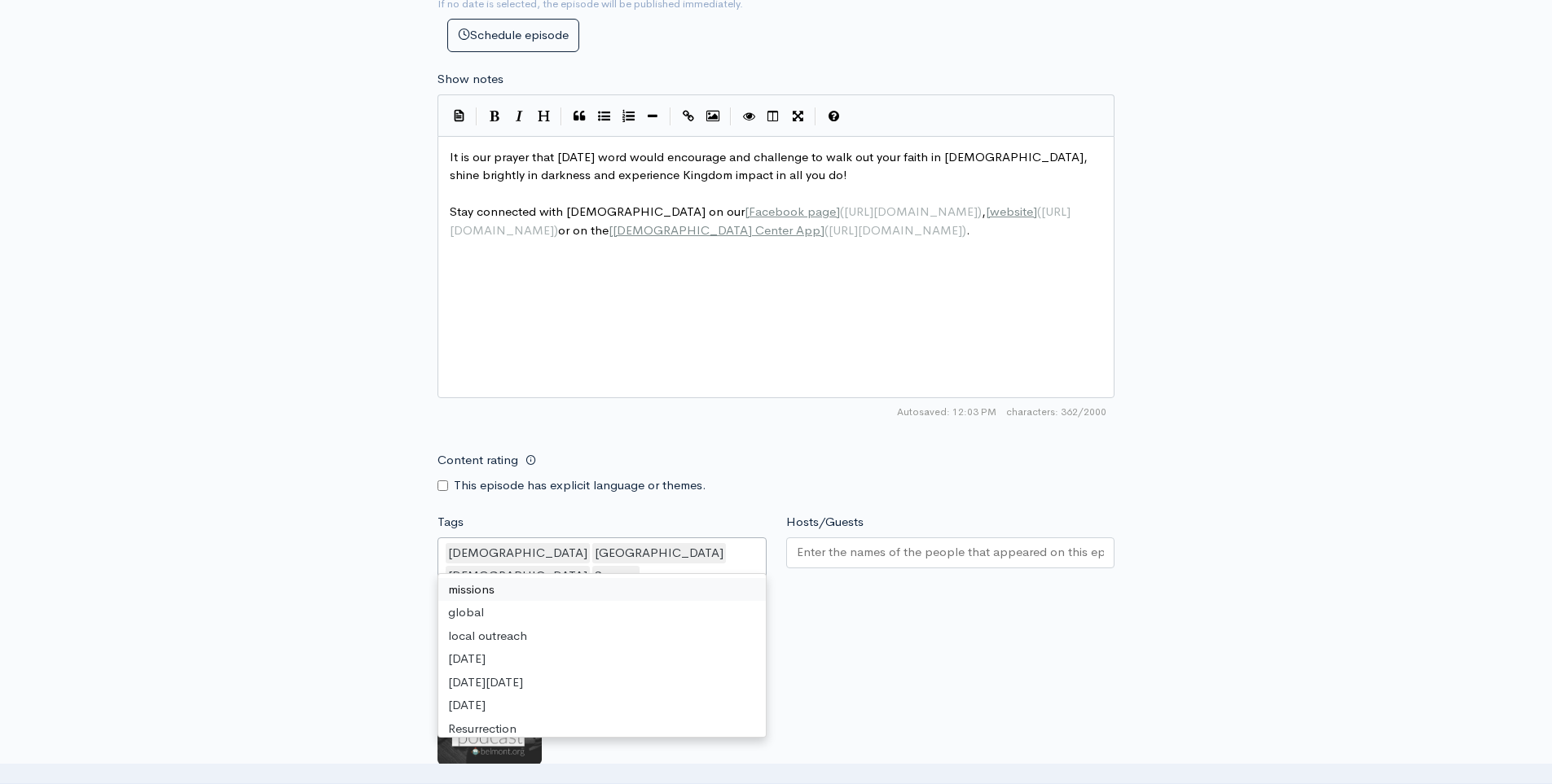
click at [875, 555] on input "Hosts/Guests" at bounding box center [950, 553] width 308 height 19
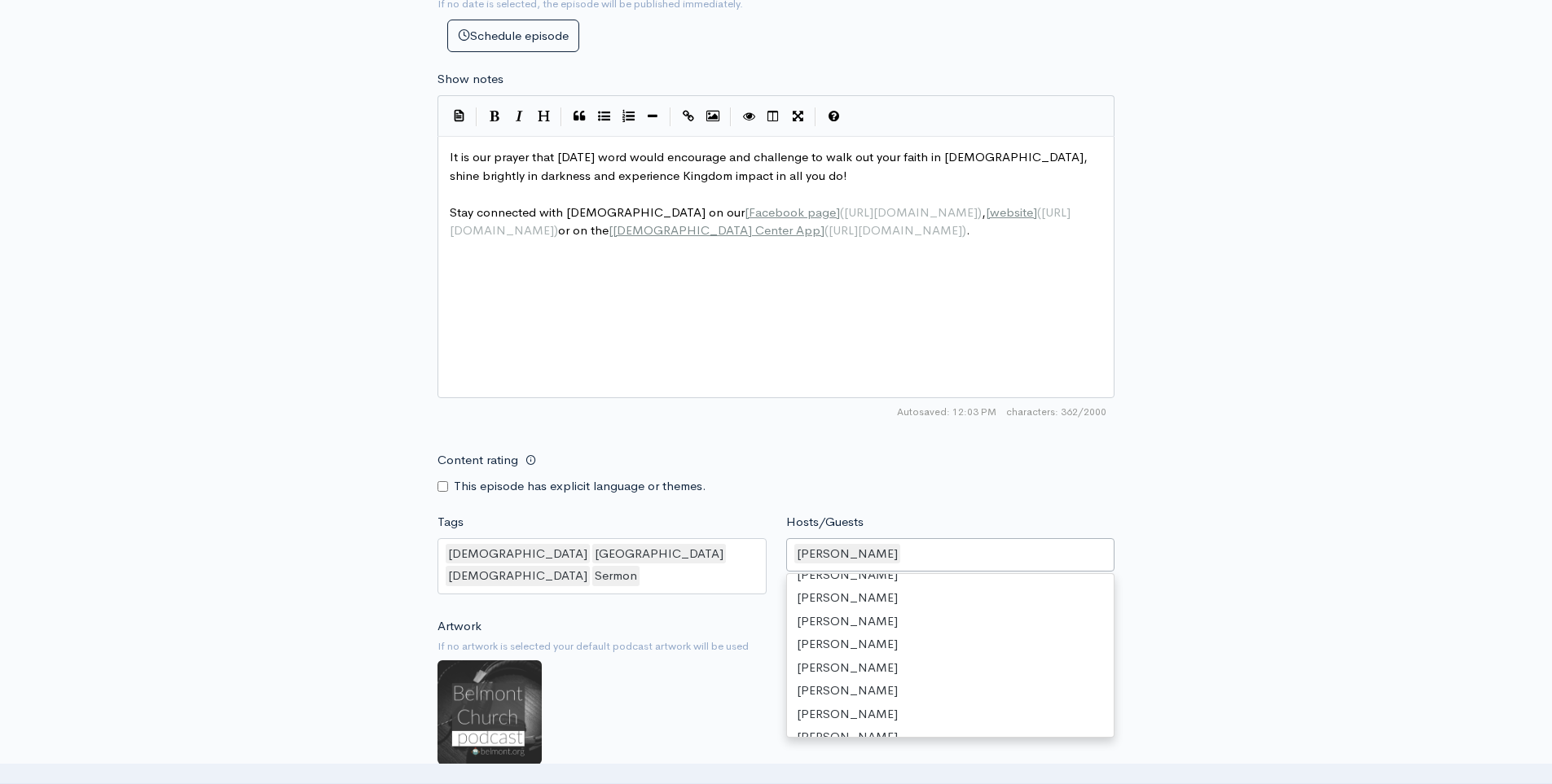
scroll to position [128, 0]
click at [1278, 604] on div "New episode Create a new episode Back to episodes Audio file Choose file 090720…" at bounding box center [776, 106] width 1552 height 1726
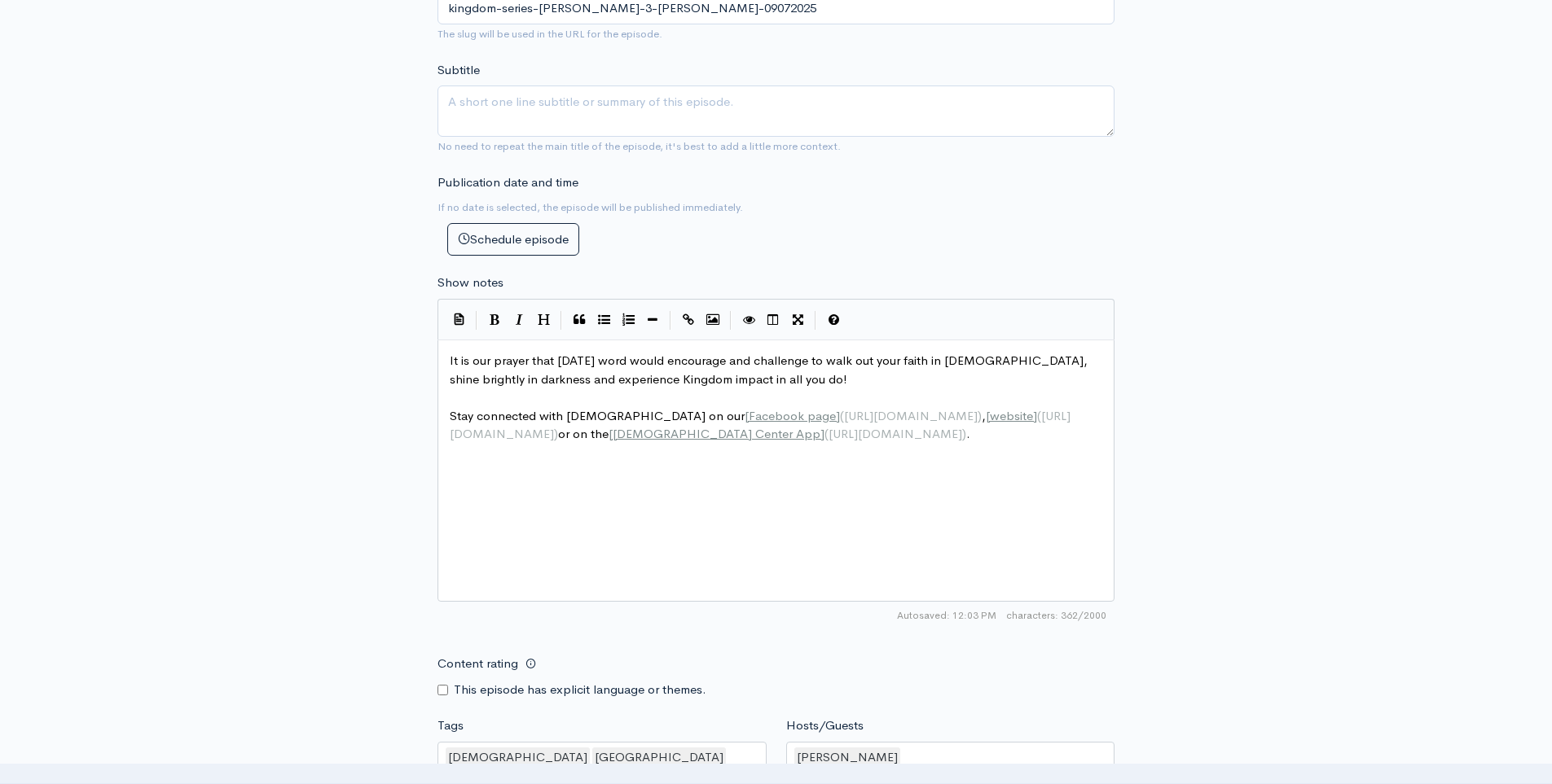
scroll to position [1017, 0]
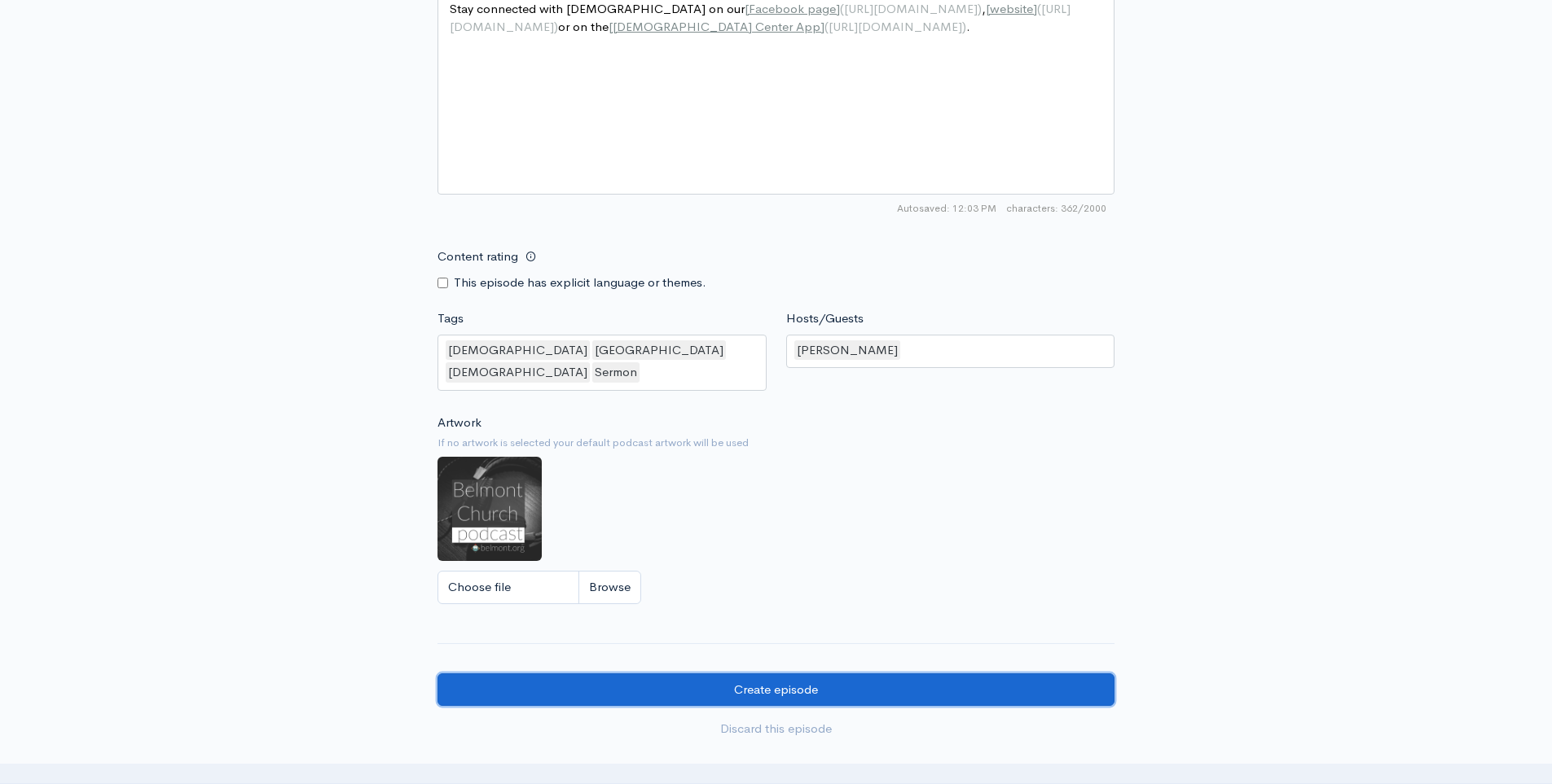
click at [809, 674] on input "Create episode" at bounding box center [776, 690] width 677 height 33
